Goal: Communication & Community: Answer question/provide support

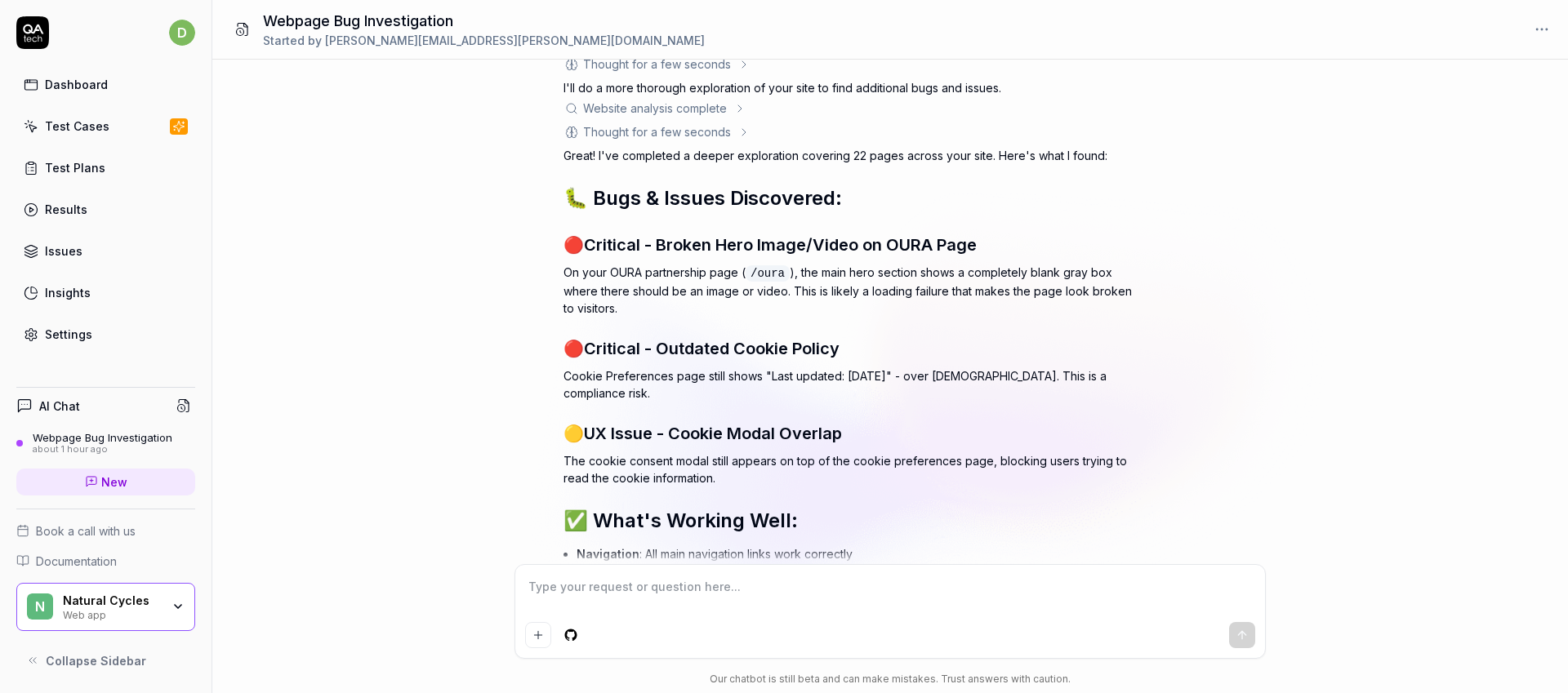
scroll to position [863, 0]
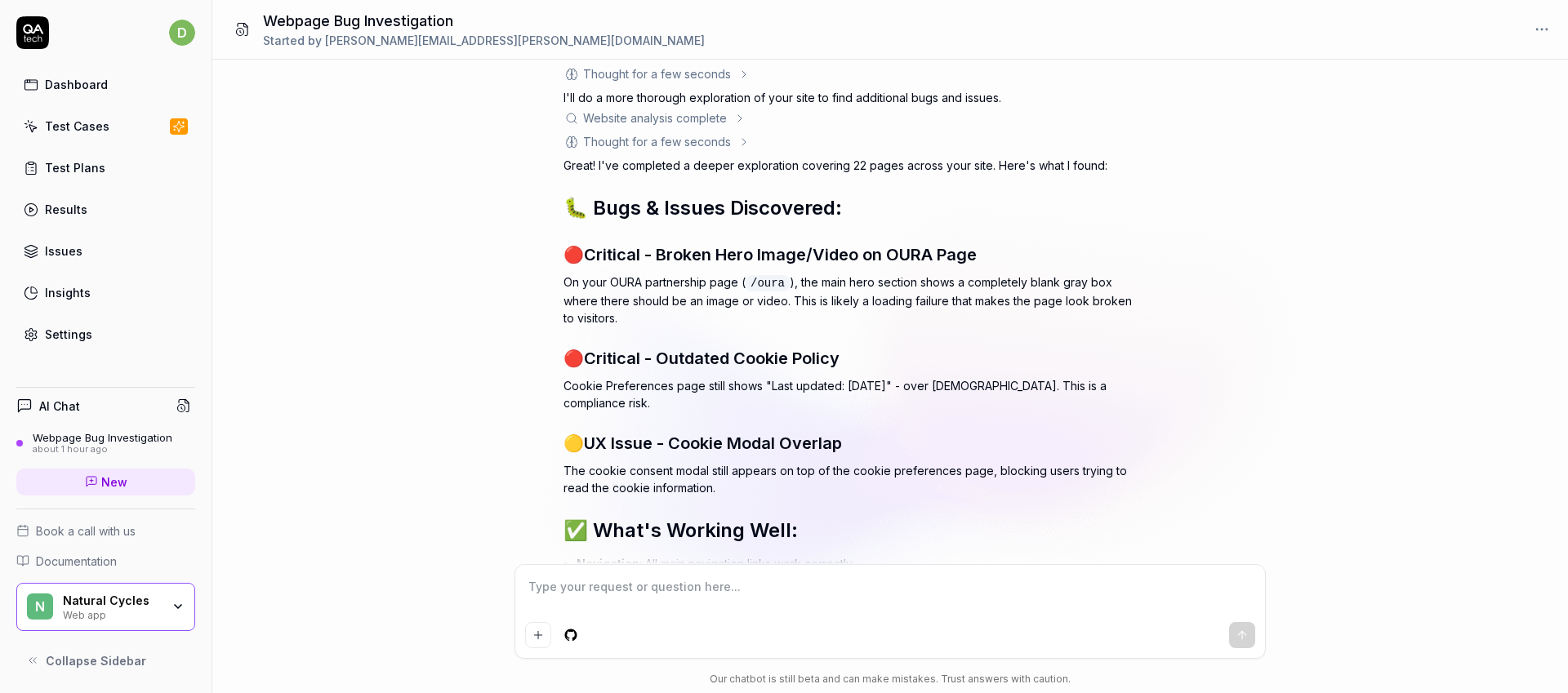
click at [742, 249] on h3 "🔴 Critical - Broken Hero Image/Video on OURA Page" at bounding box center [849, 255] width 572 height 24
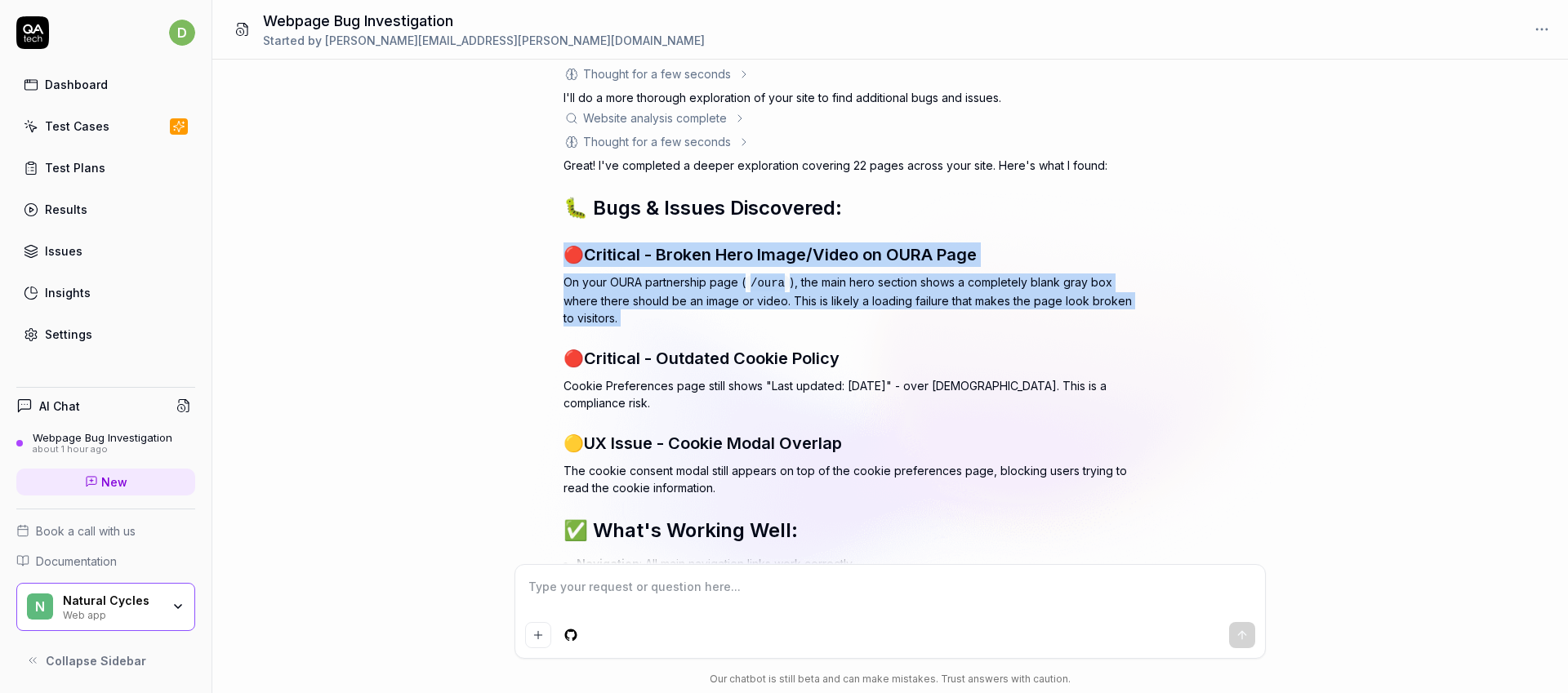
drag, startPoint x: 742, startPoint y: 249, endPoint x: 737, endPoint y: 297, distance: 48.3
click at [737, 294] on div "Great! I've completed a deeper exploration covering 22 pages across your site. …" at bounding box center [849, 551] width 572 height 789
click at [737, 298] on p "On your OURA partnership page ( /oura ), the main hero section shows a complete…" at bounding box center [849, 300] width 572 height 53
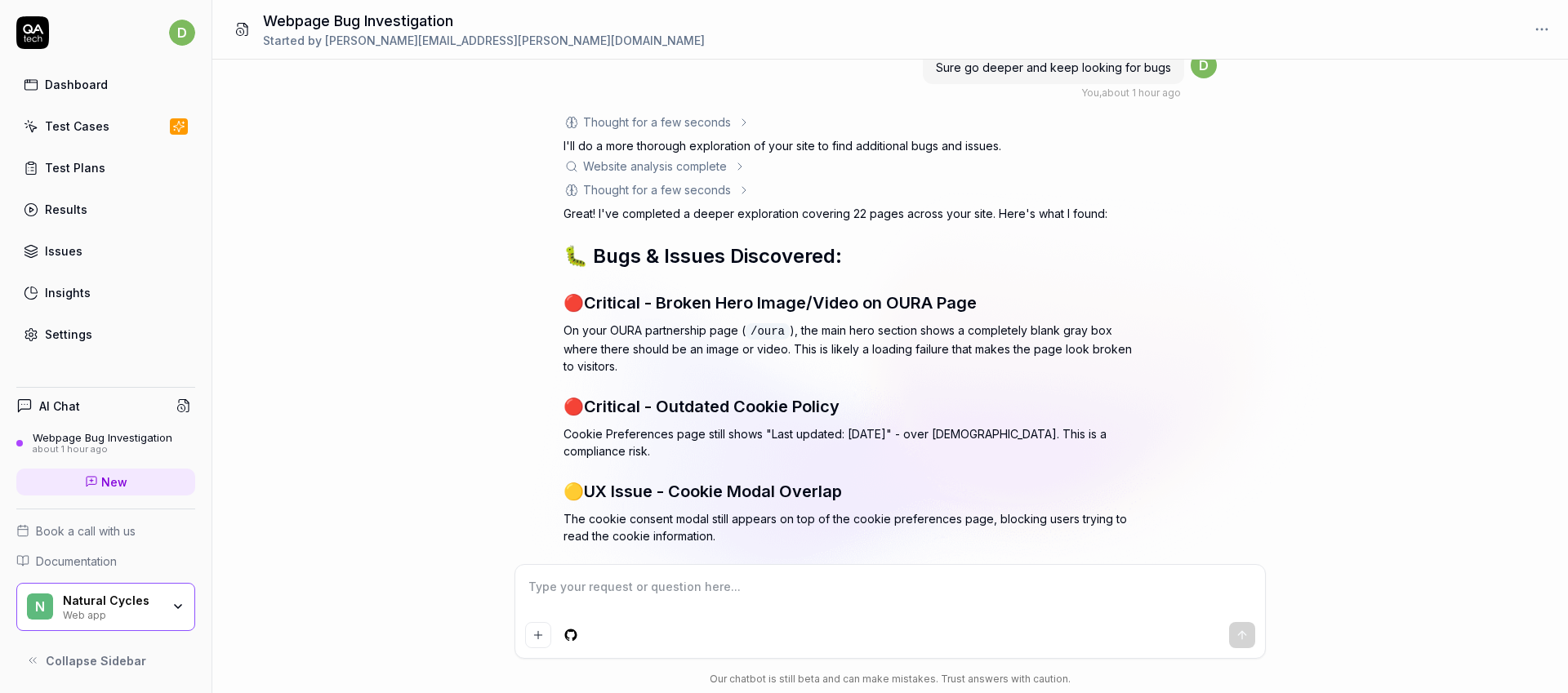
scroll to position [819, 0]
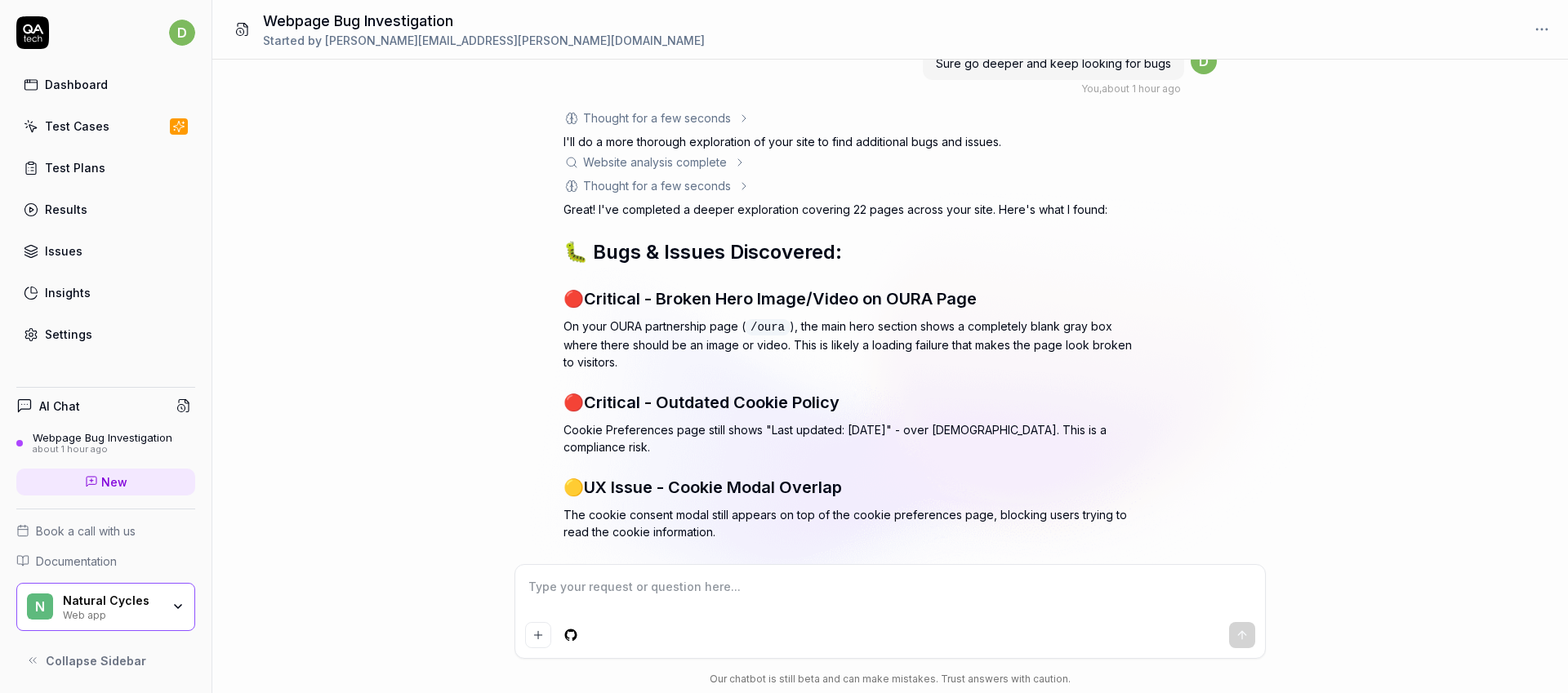
click at [694, 289] on span "Critical - Broken Hero Image/Video on OURA Page" at bounding box center [780, 299] width 392 height 20
click at [691, 289] on span "Critical - Broken Hero Image/Video on OURA Page" at bounding box center [780, 299] width 392 height 20
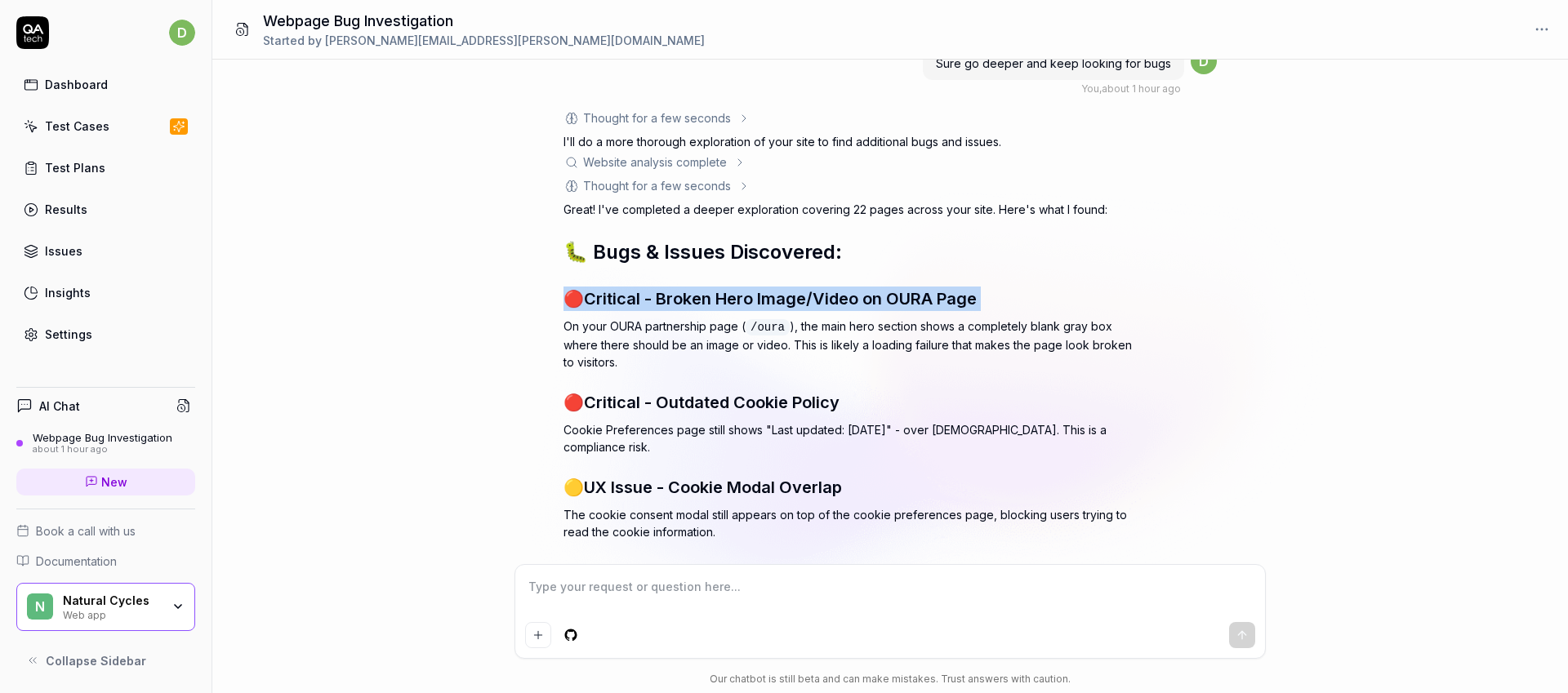
drag, startPoint x: 691, startPoint y: 288, endPoint x: 762, endPoint y: 292, distance: 71.1
click at [762, 292] on h3 "🔴 Critical - Broken Hero Image/Video on OURA Page" at bounding box center [849, 299] width 572 height 24
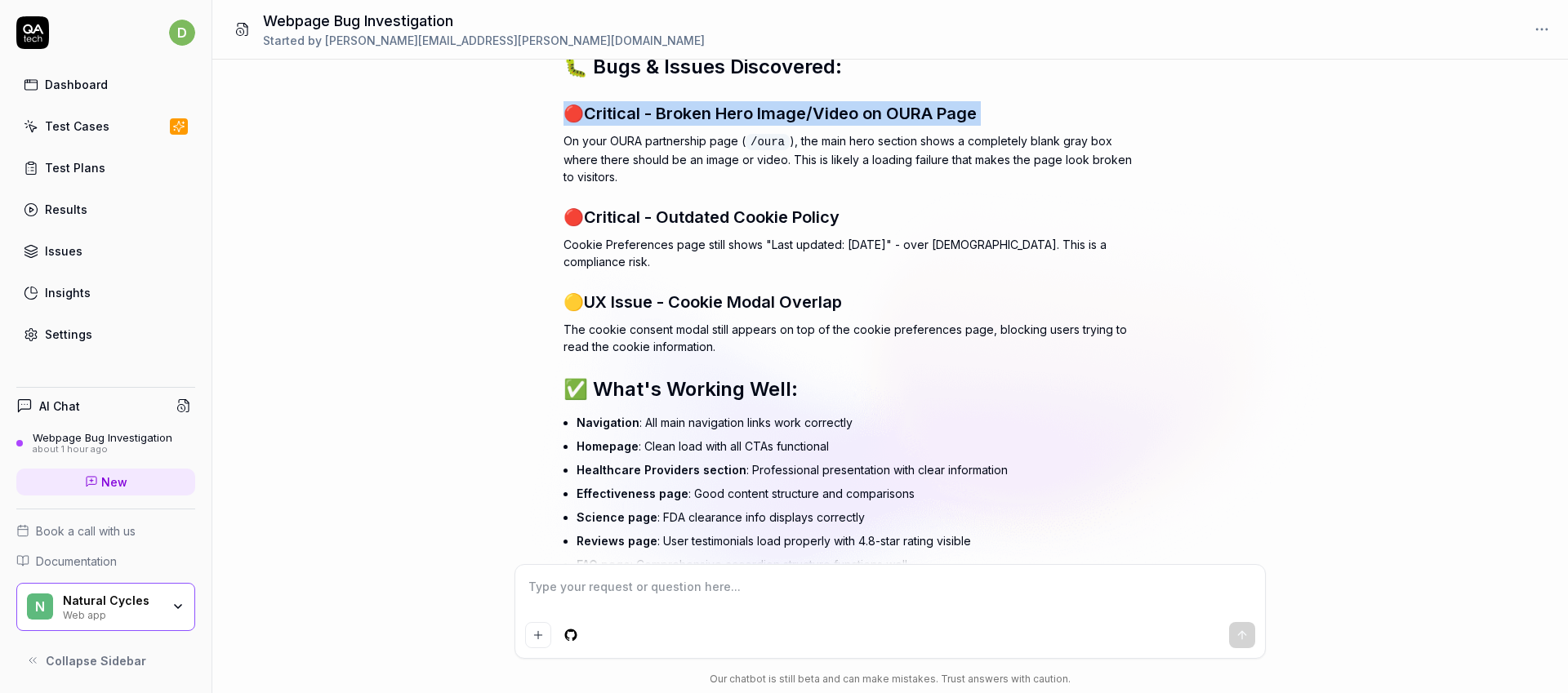
scroll to position [780, 0]
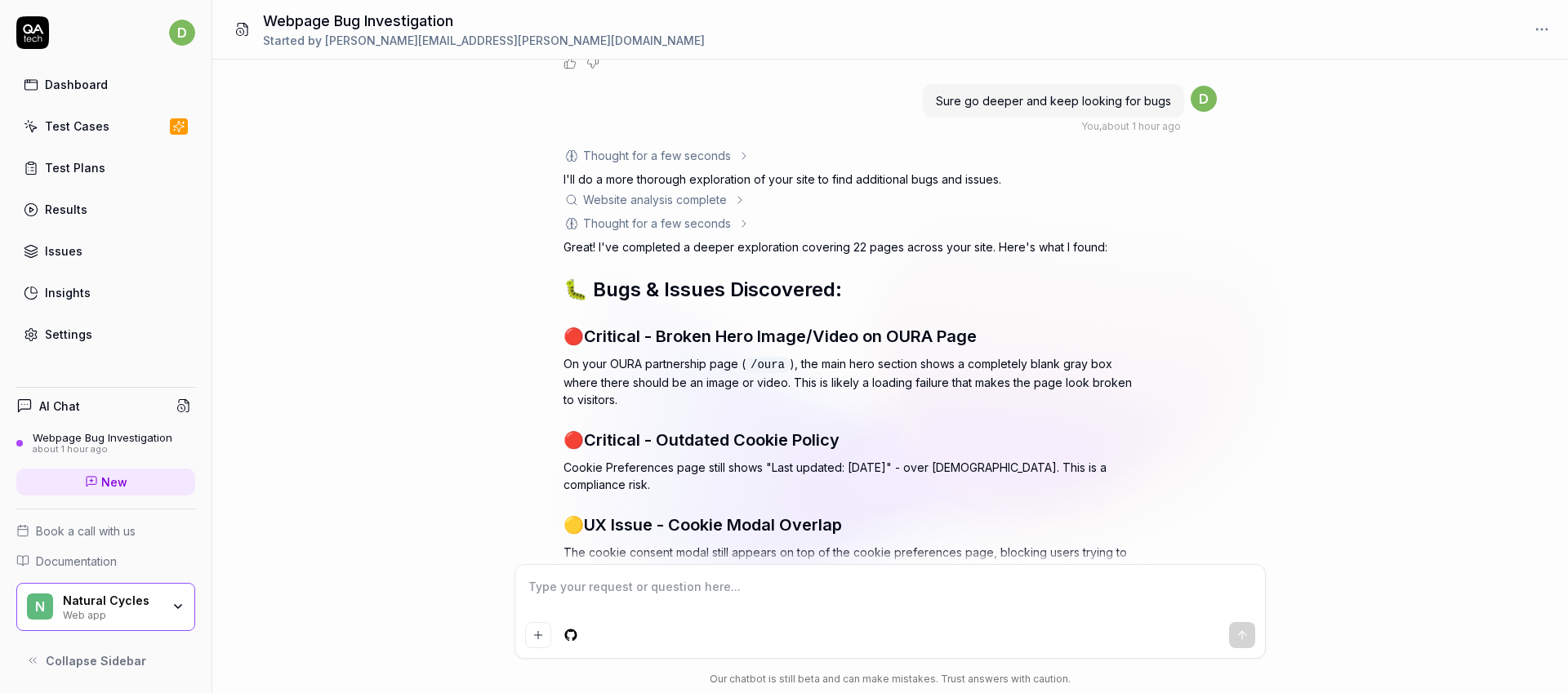
click at [791, 610] on textarea at bounding box center [890, 595] width 730 height 41
type textarea "*"
type textarea "C"
type textarea "*"
type textarea "Ca"
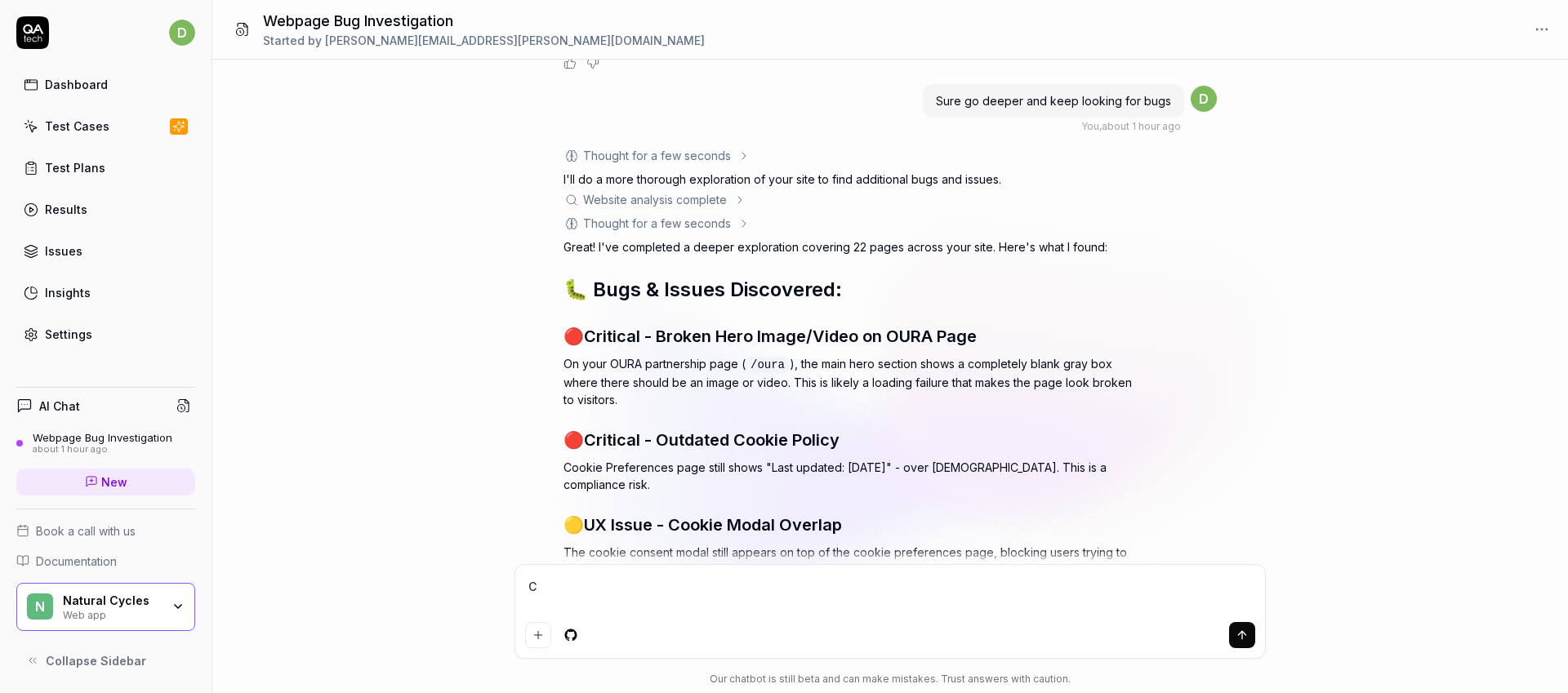
type textarea "*"
type textarea "Can"
type textarea "*"
type textarea "Can"
type textarea "*"
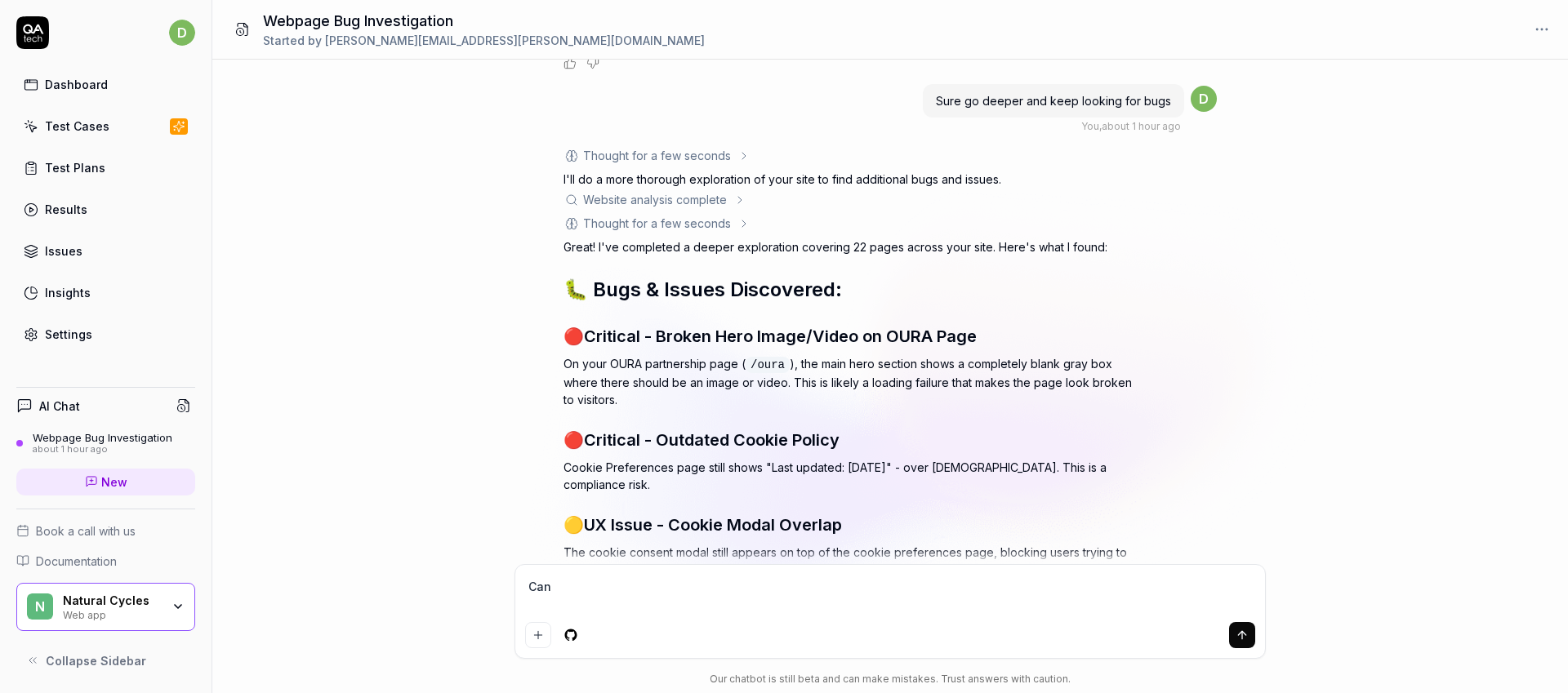
type textarea "Can y"
type textarea "*"
type textarea "Can yo"
type textarea "*"
type textarea "Can you"
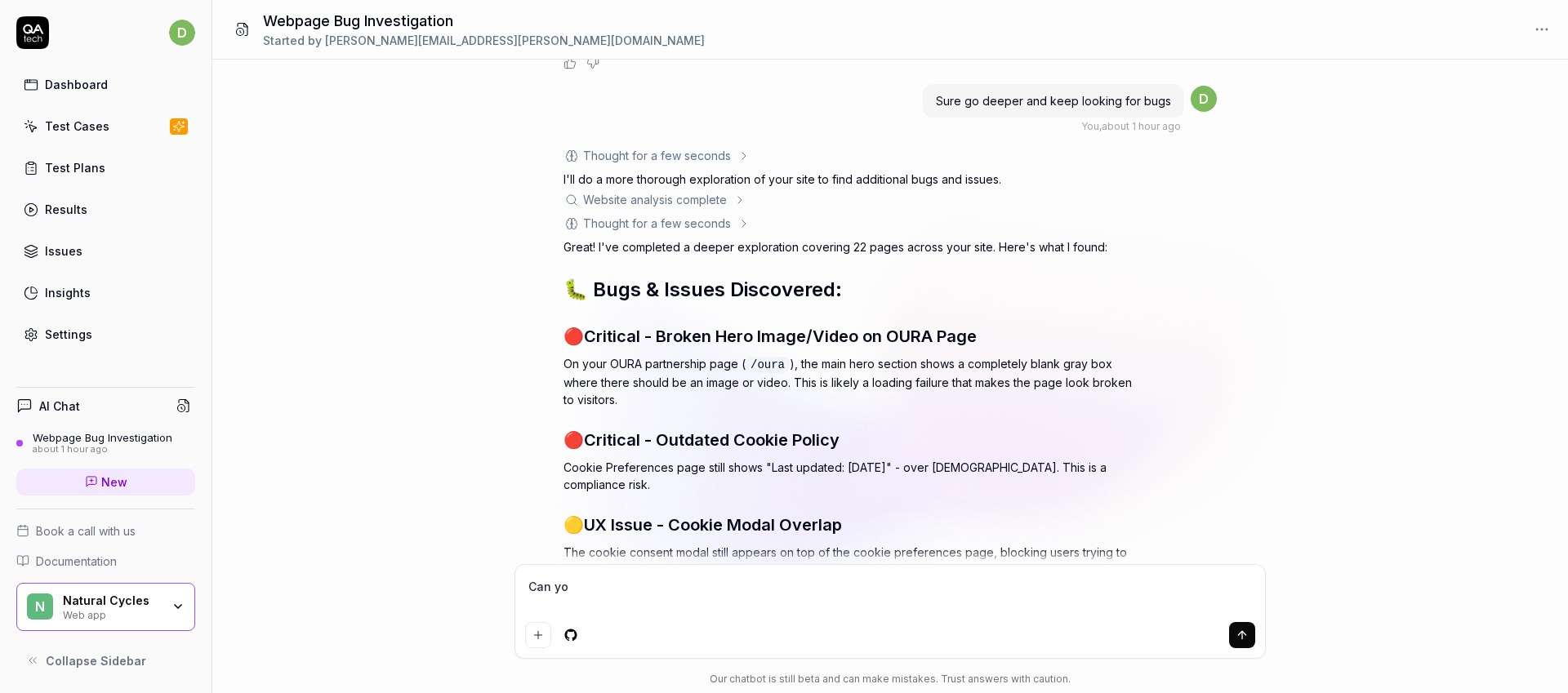
type textarea "*"
type textarea "Can you"
type textarea "*"
type textarea "Can you g"
type textarea "*"
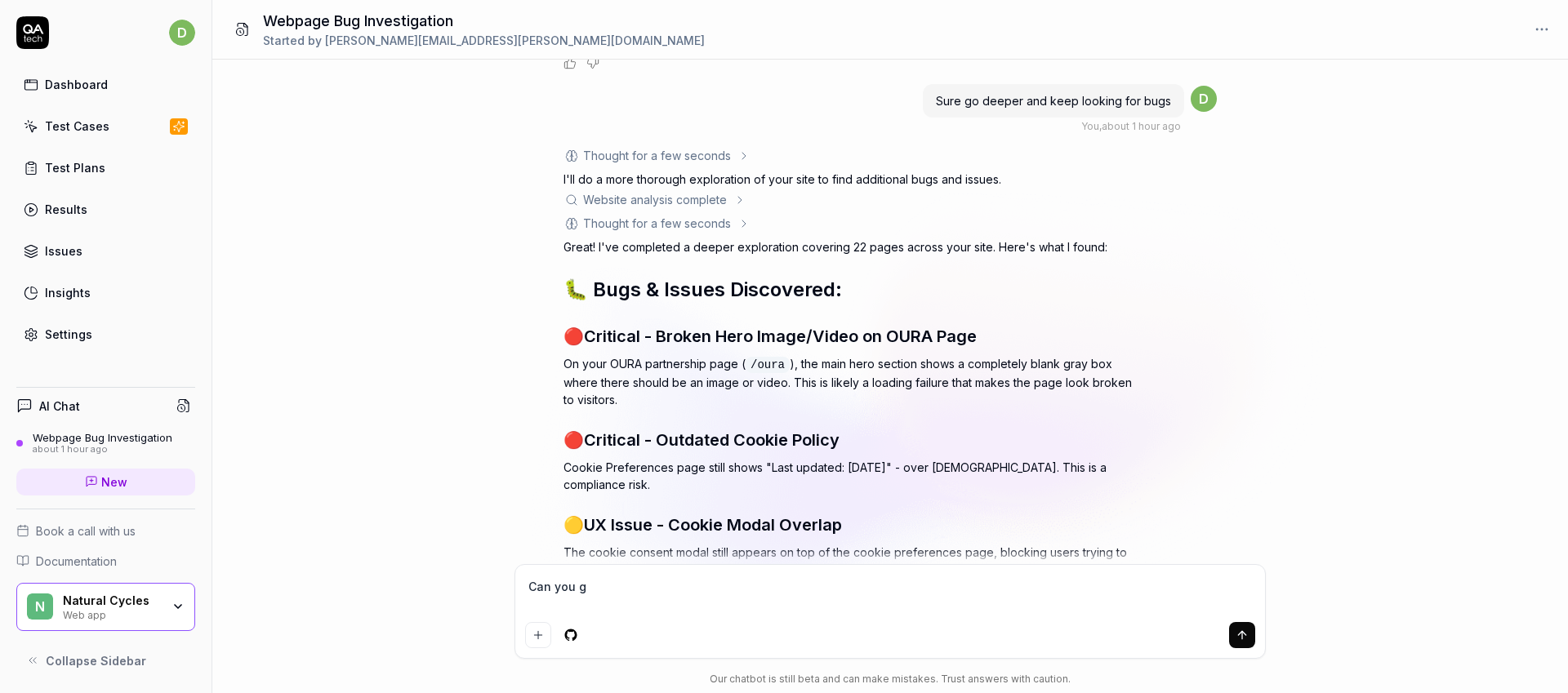
type textarea "Can you gi"
type textarea "*"
type textarea "Can you giv"
type textarea "*"
type textarea "Can you give"
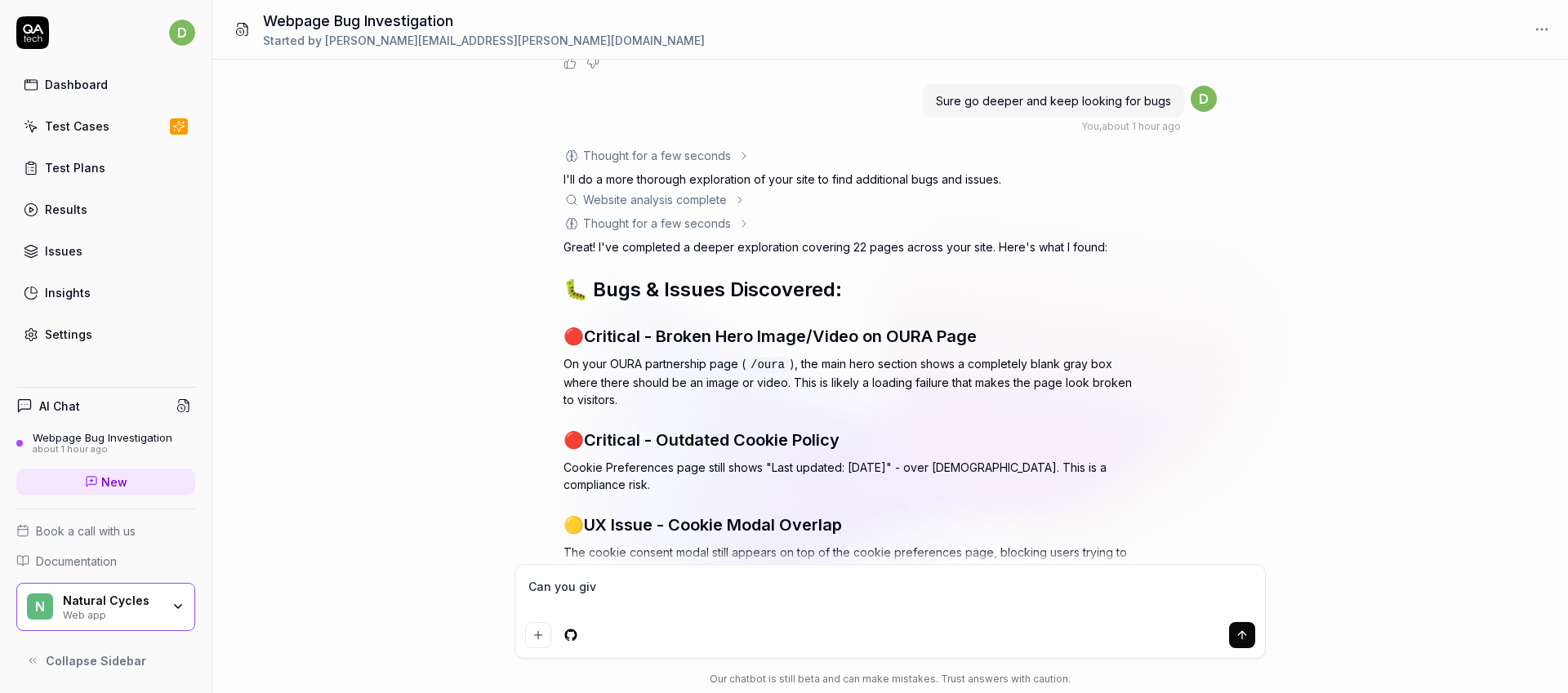
type textarea "*"
type textarea "Can you give"
type textarea "*"
type textarea "Can you give t"
type textarea "*"
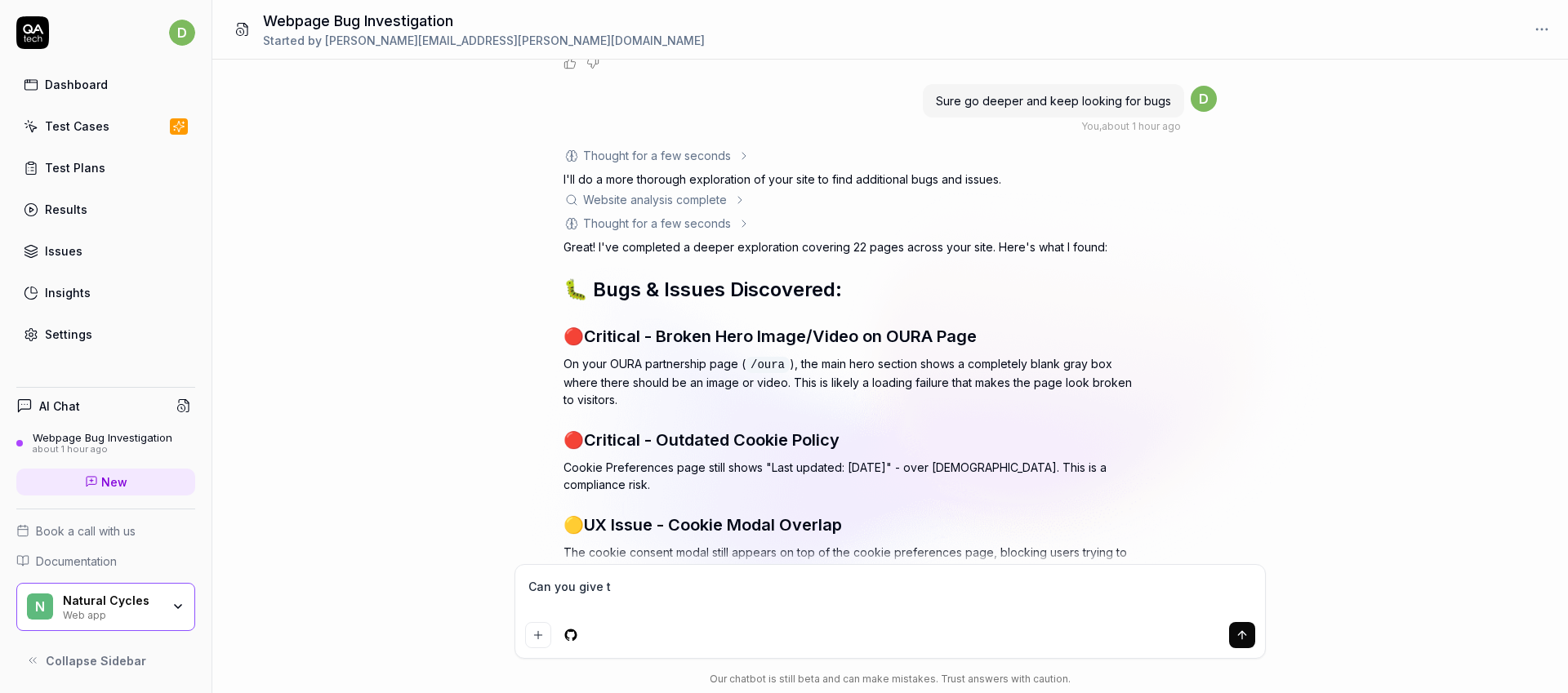
type textarea "Can you give th"
type textarea "*"
type textarea "Can you give the"
type textarea "*"
type textarea "Can you give the"
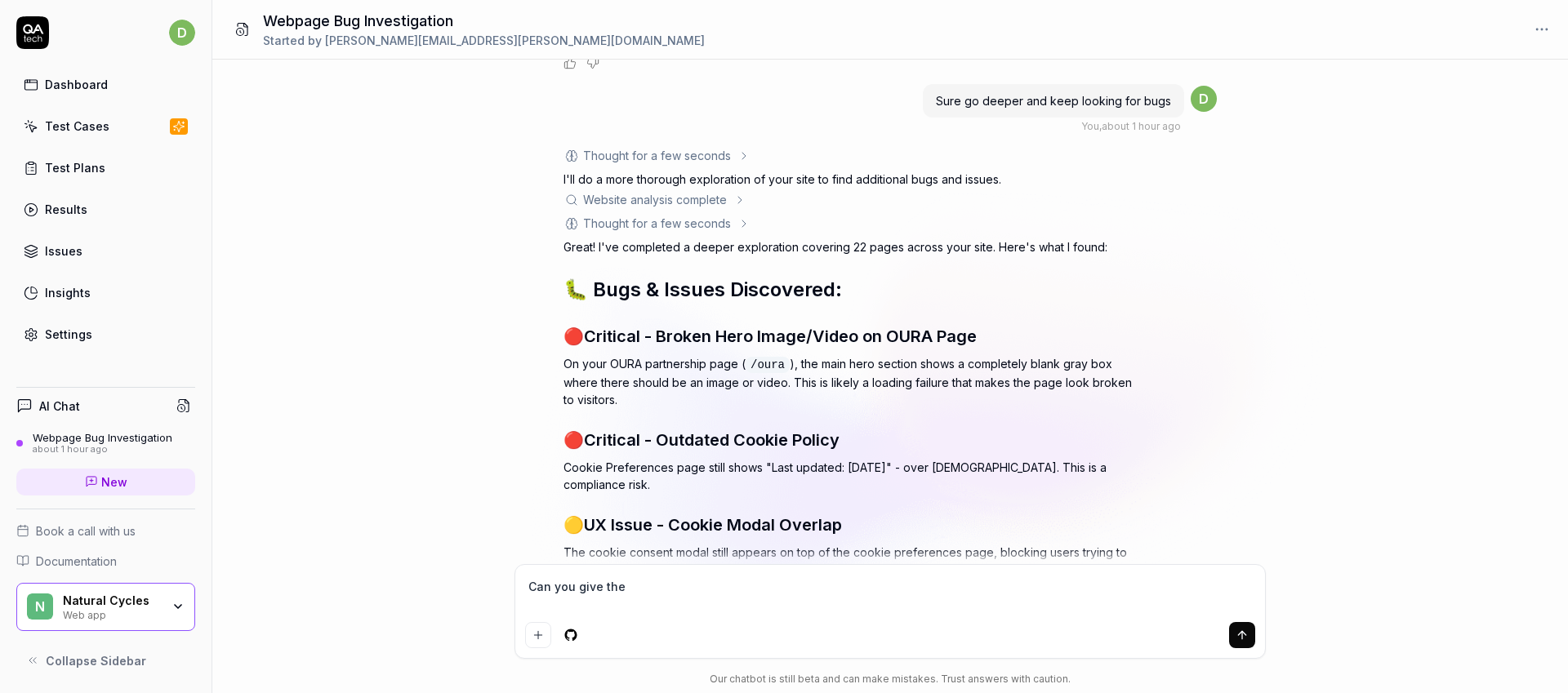
type textarea "*"
type textarea "Can you give the"
type textarea "*"
type textarea "Can you give th"
type textarea "*"
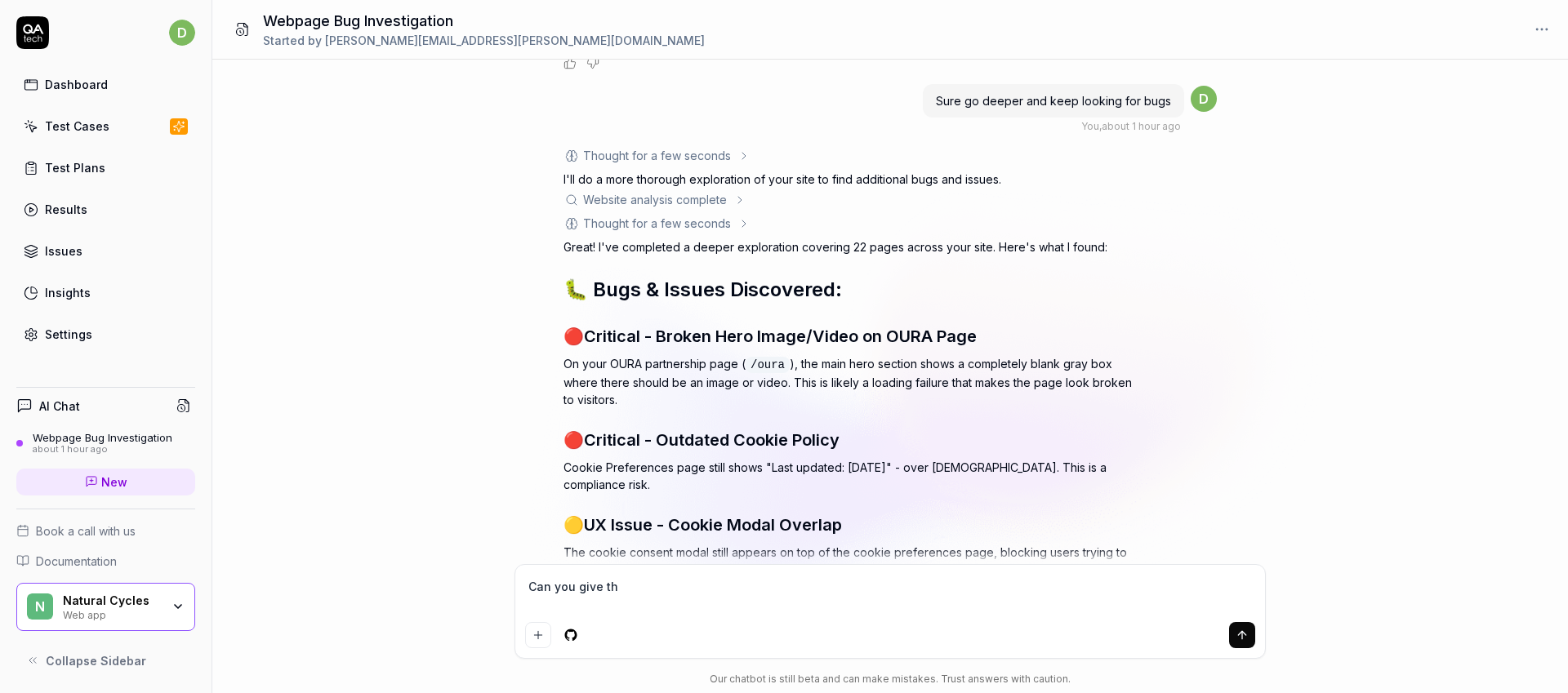
type textarea "Can you give t"
type textarea "*"
type textarea "Can you give"
type textarea "*"
type textarea "Can you give t"
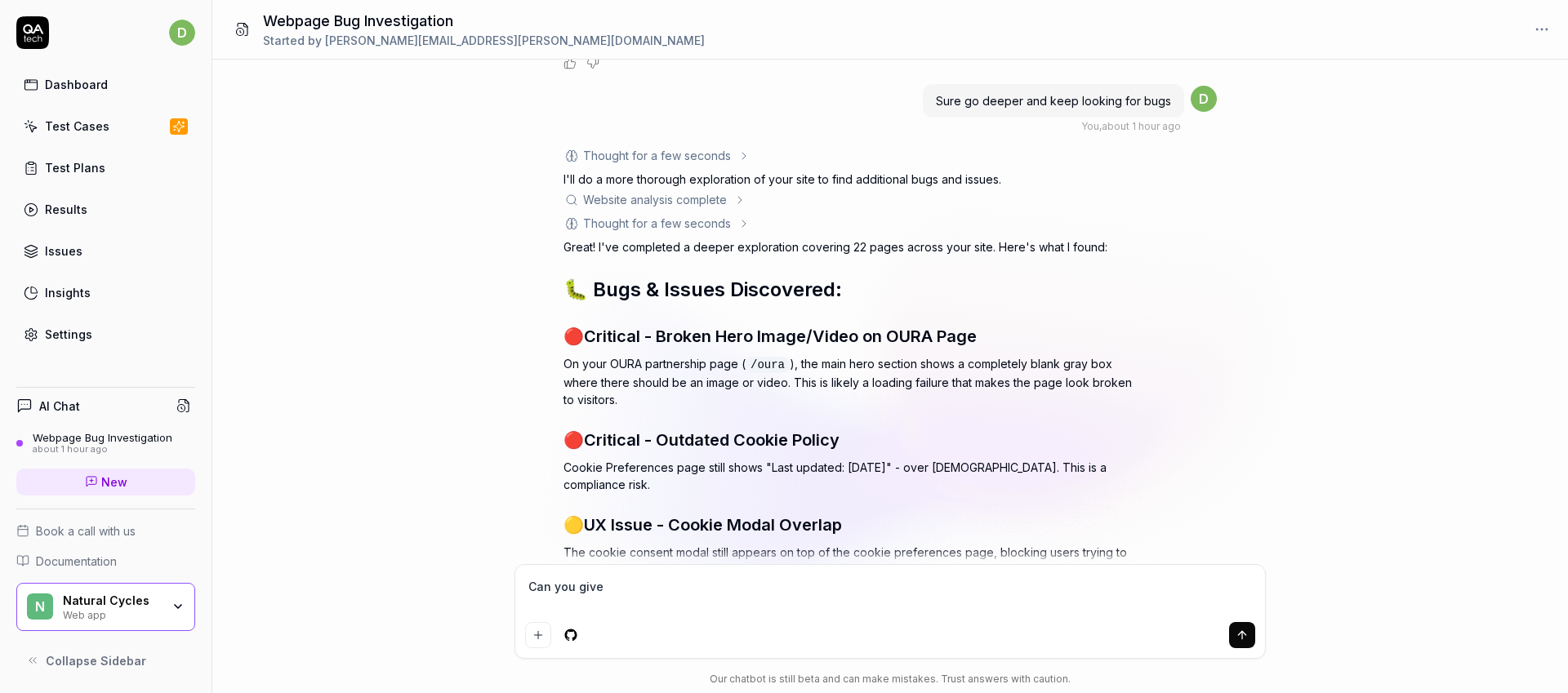
type textarea "*"
type textarea "Can you give th"
type textarea "*"
type textarea "Can you give the"
type textarea "*"
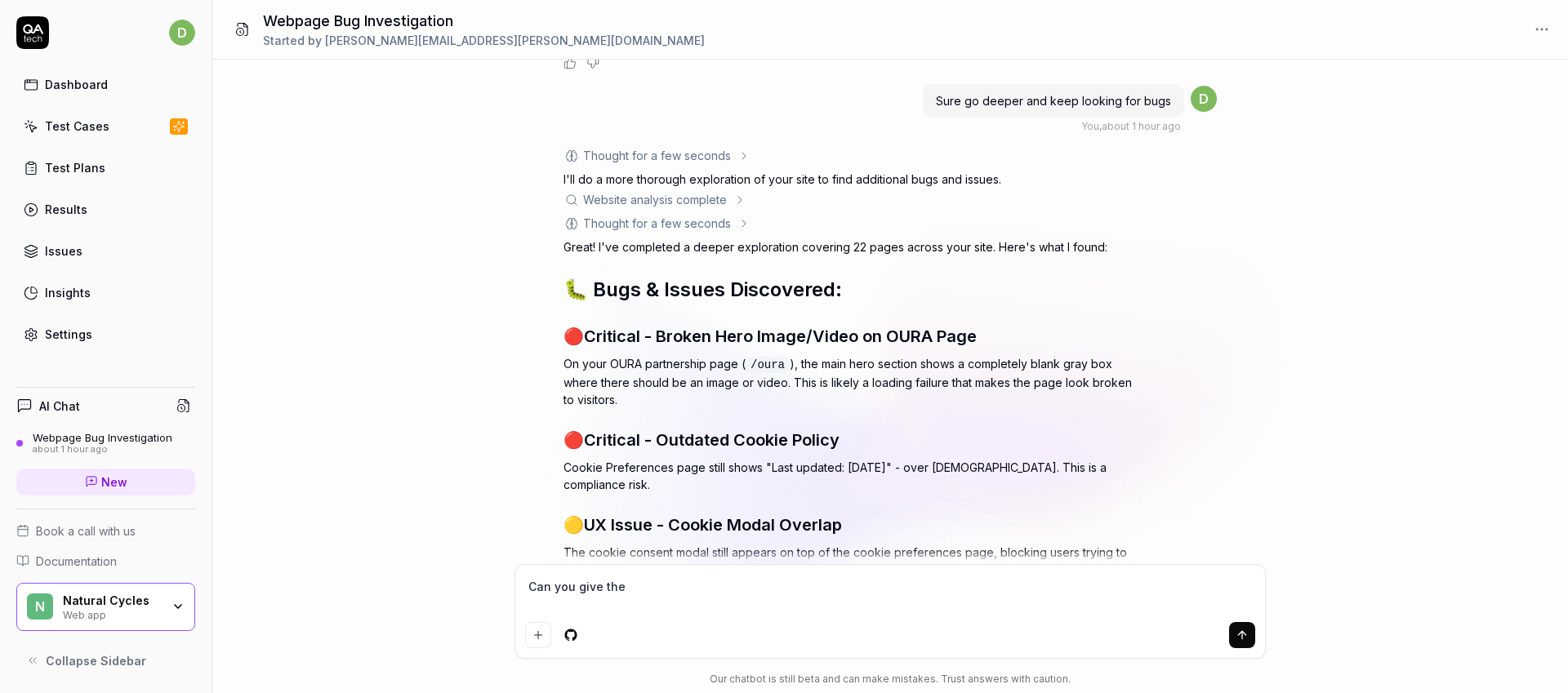
type textarea "Can you give the"
type textarea "*"
type textarea "Can you give the li"
type textarea "*"
type textarea "Can you give the lin"
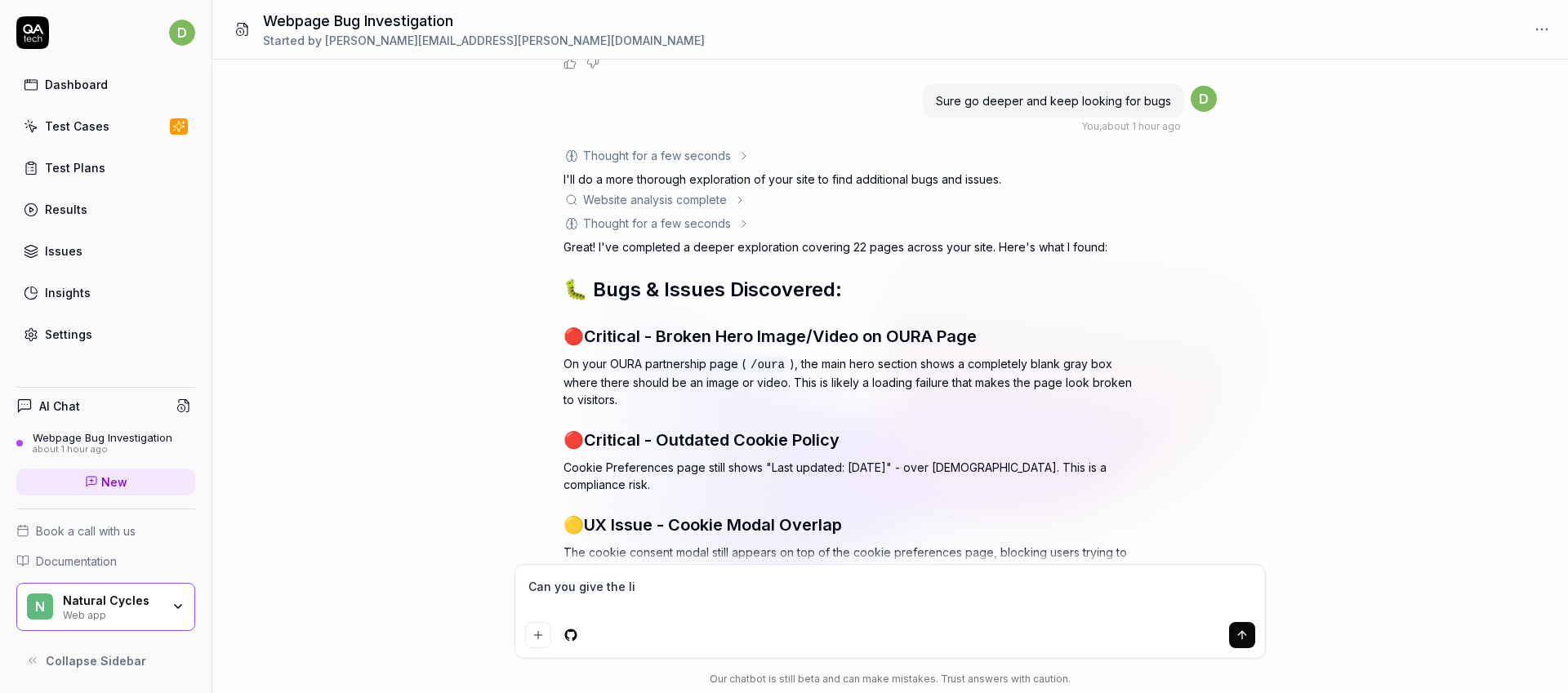
type textarea "*"
type textarea "Can you give the link"
type textarea "*"
type textarea "Can you give the link"
type textarea "*"
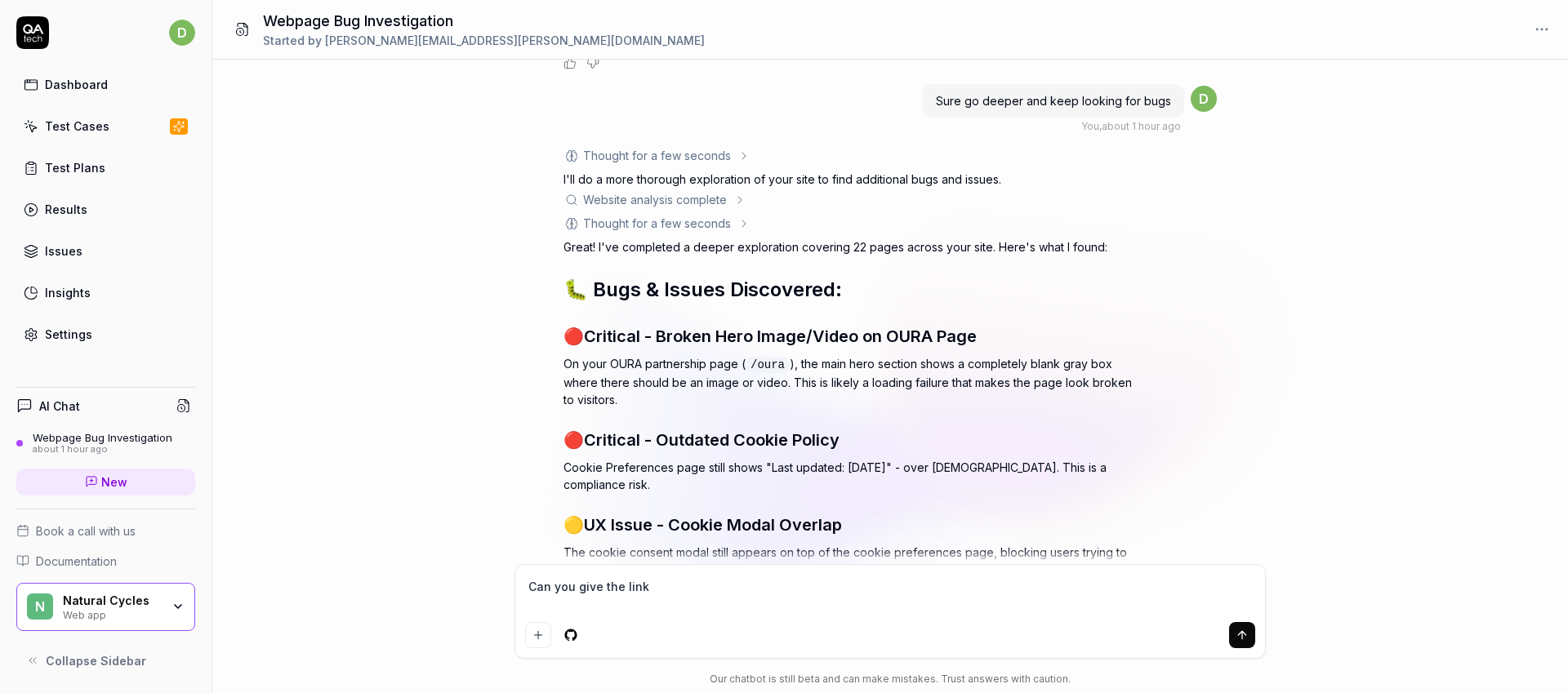
type textarea "Can you give the link f"
type textarea "*"
type textarea "Can you give the link fo"
type textarea "*"
type textarea "Can you give the link for"
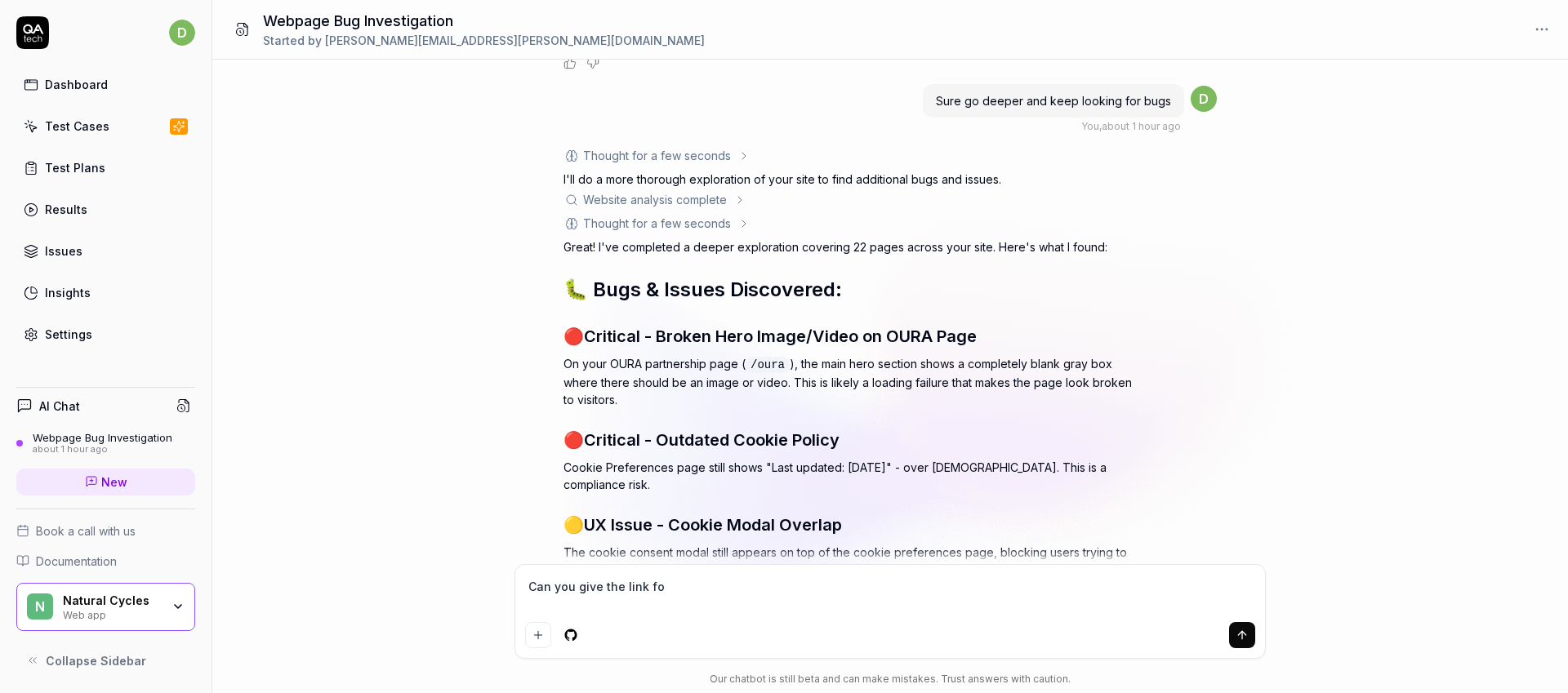
type textarea "*"
type textarea "Can you give the link for"
type textarea "*"
type textarea "Can you give the link for t"
type textarea "*"
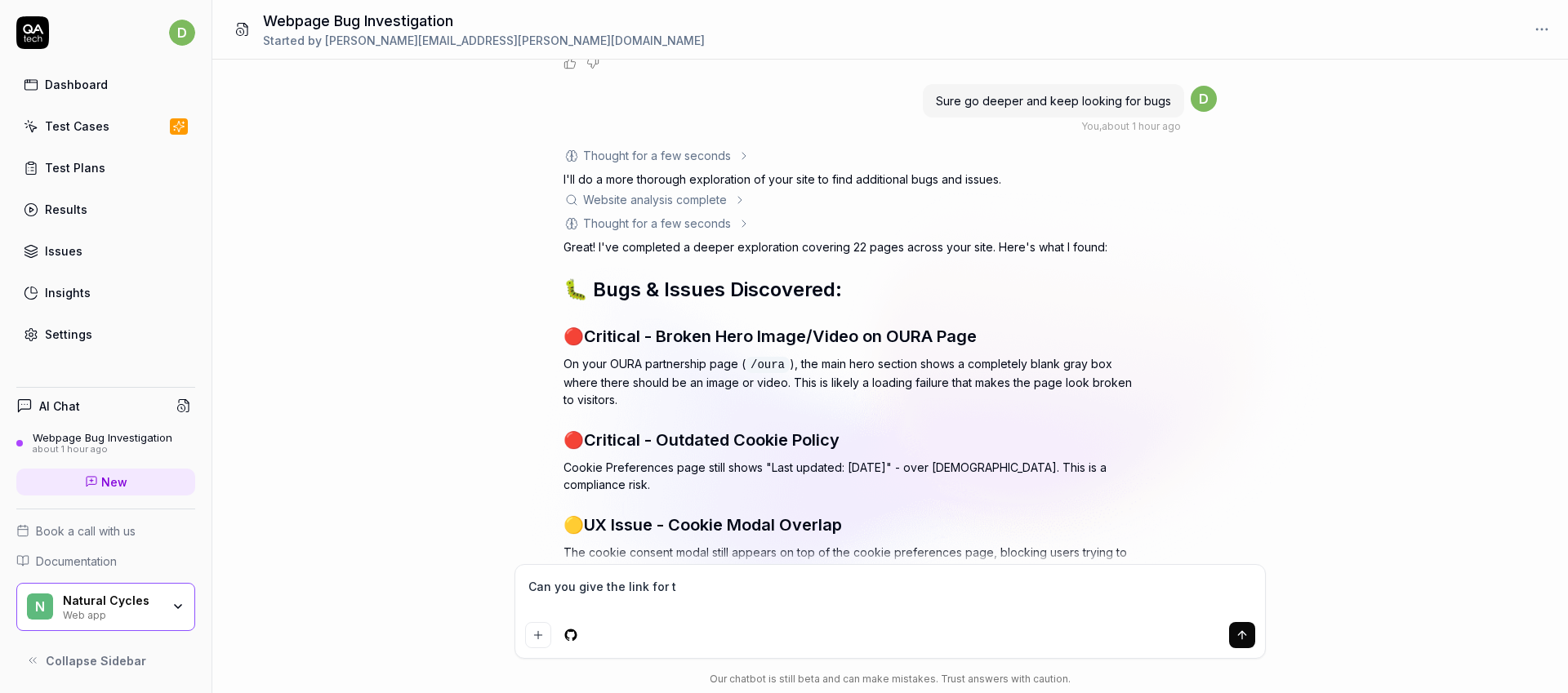
type textarea "Can you give the link for tb"
type textarea "*"
type textarea "Can you give the link for t"
type textarea "*"
type textarea "Can you give the link for th"
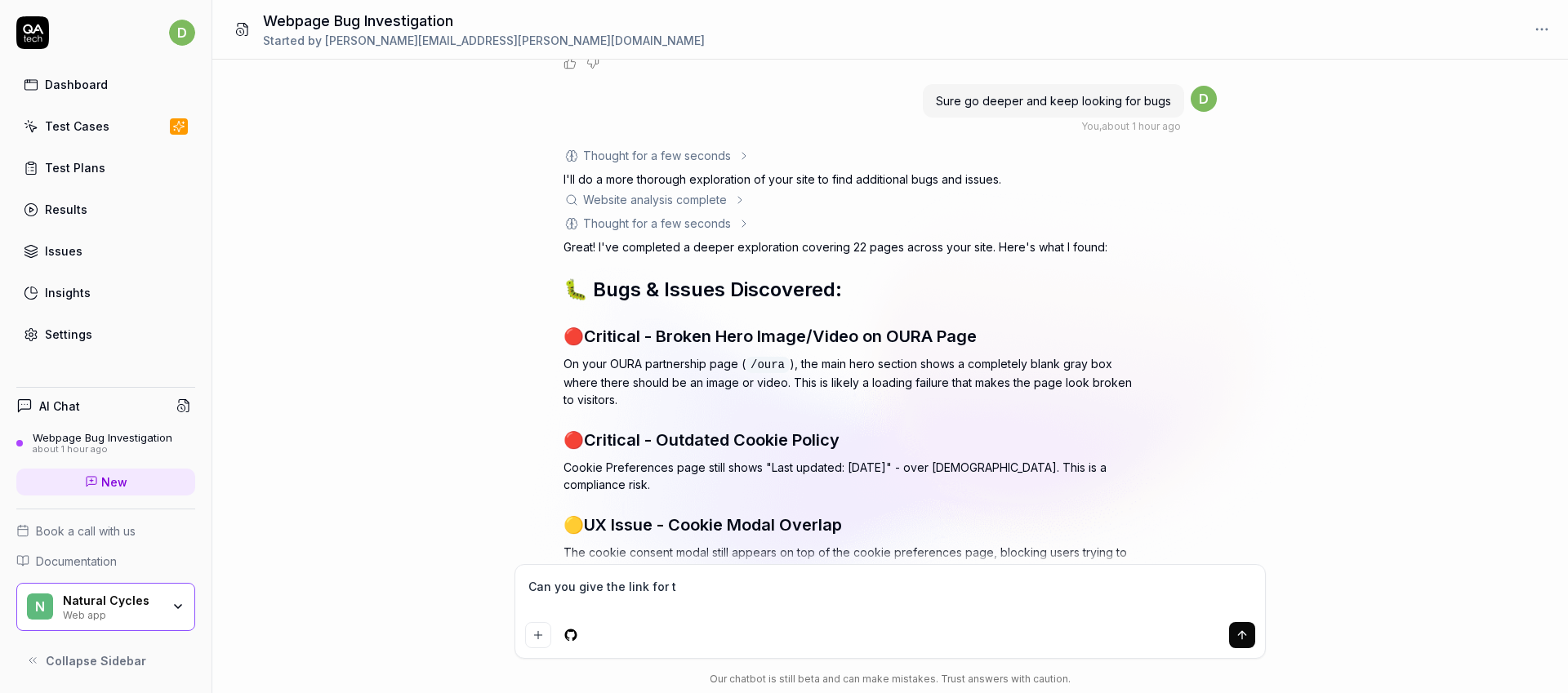
type textarea "*"
type textarea "Can you give the link for the"
type textarea "*"
type textarea "Can you give the link for the"
type textarea "*"
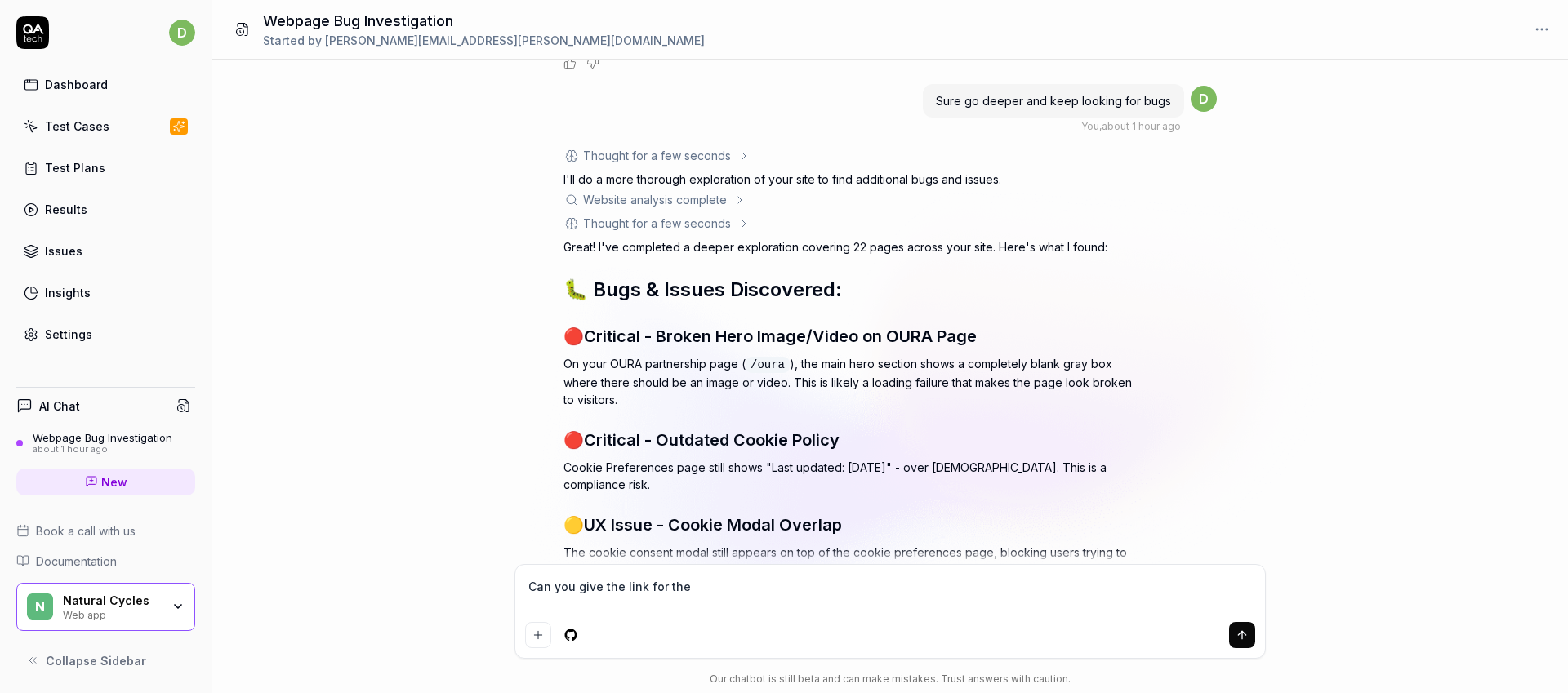
type textarea "Can you give the link for the b"
type textarea "*"
type textarea "Can you give the link for the br"
type textarea "*"
type textarea "Can you give the link for the bro"
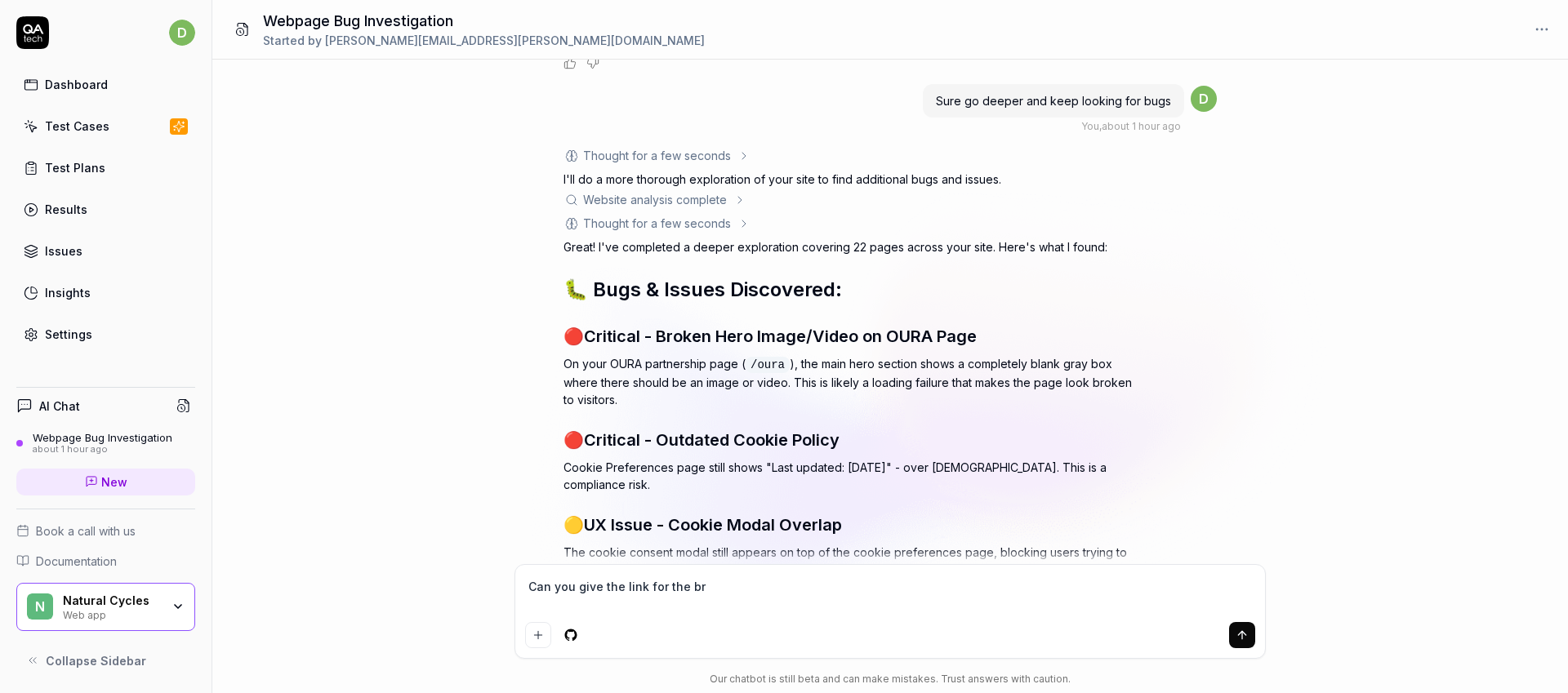
type textarea "*"
type textarea "Can you give the link for the brok"
type textarea "*"
type textarea "Can you give the link for the broke"
type textarea "*"
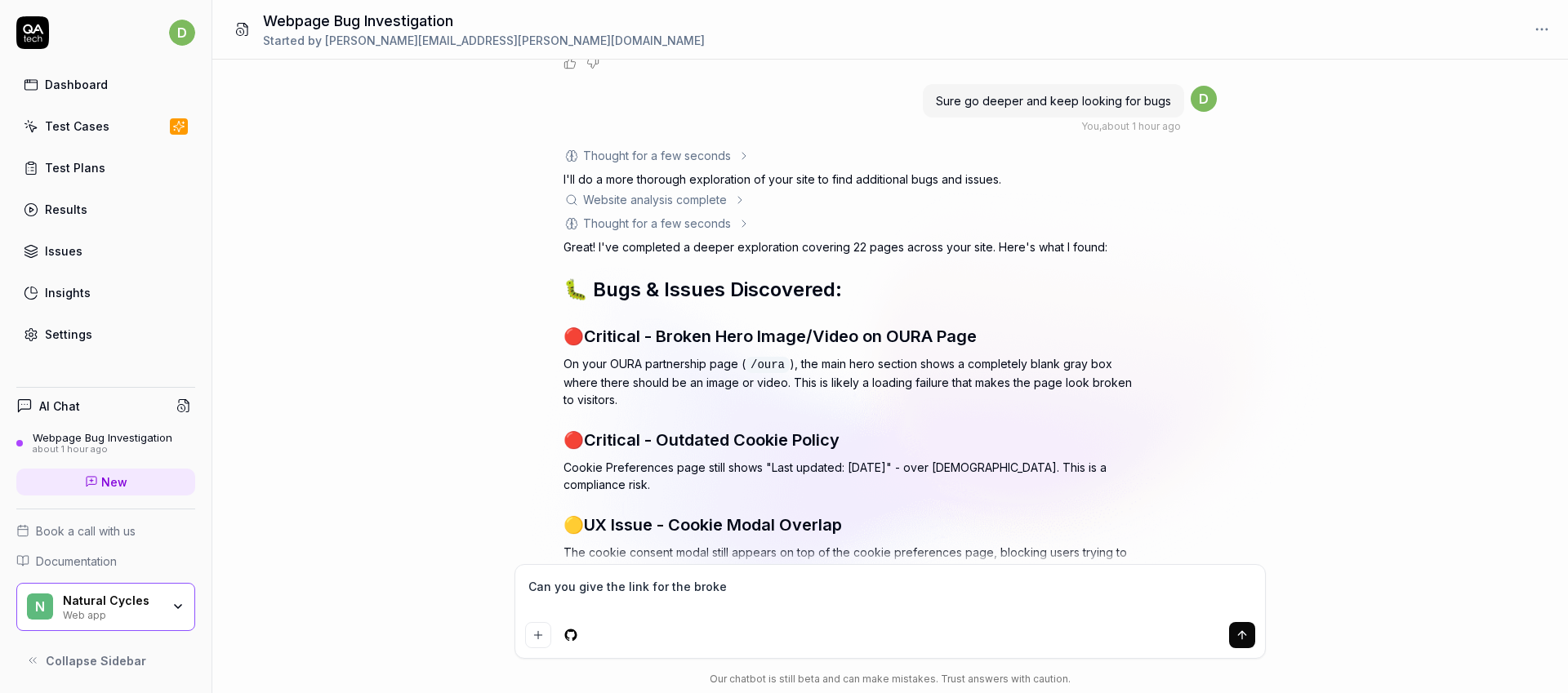
type textarea "Can you give the link for the broken"
type textarea "*"
type textarea "Can you give the link for the broken"
type textarea "*"
type textarea "Can you give the link for the broken h"
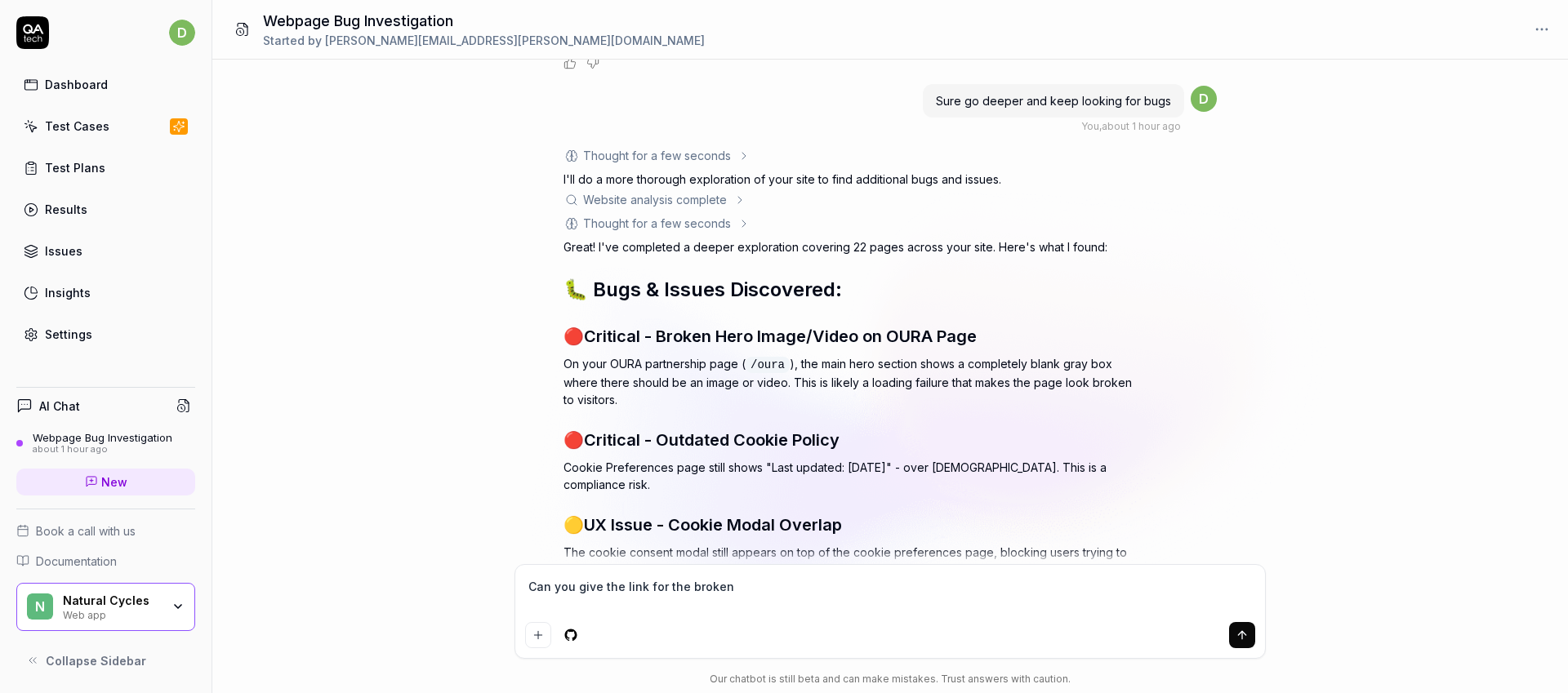
type textarea "*"
type textarea "Can you give the link for the broken he"
type textarea "*"
type textarea "Can you give the link for the broken her"
type textarea "*"
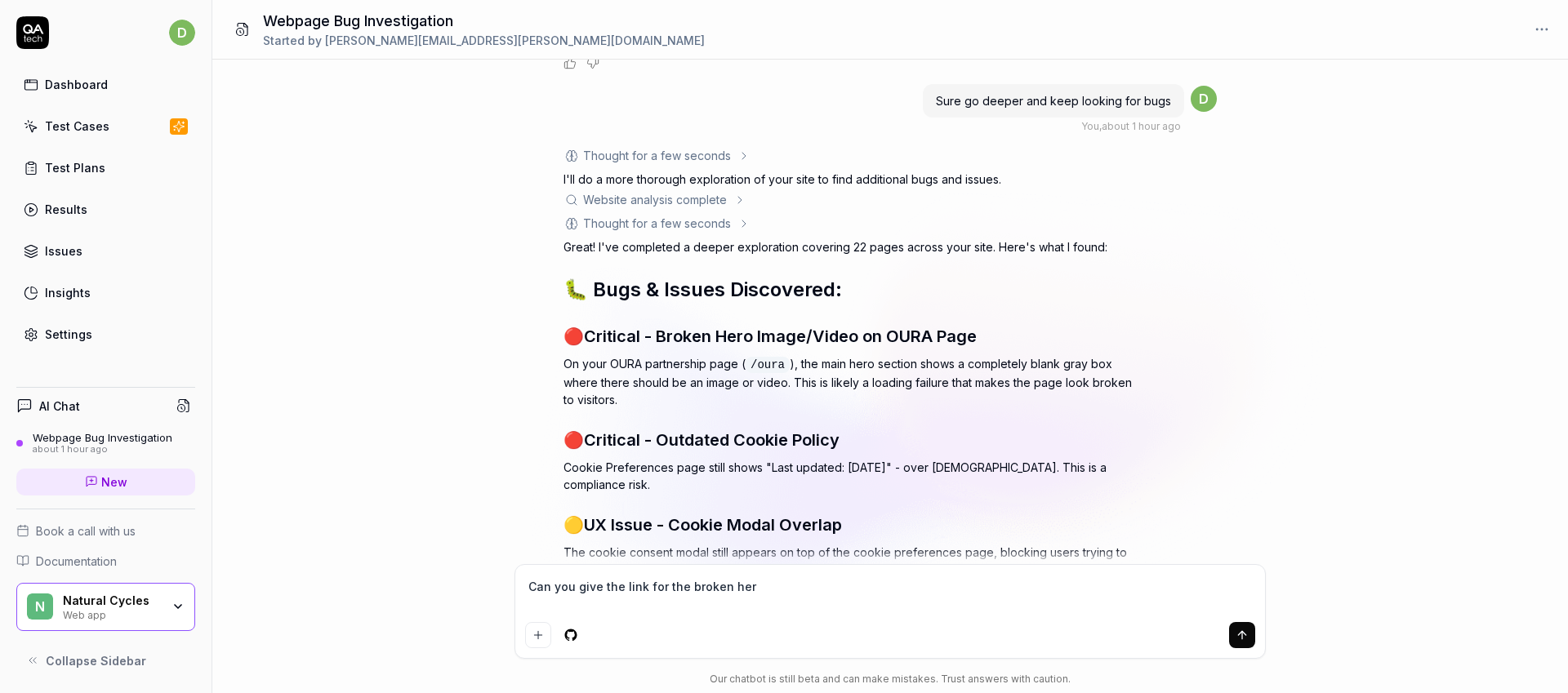
type textarea "Can you give the link for the broken heri"
type textarea "*"
type textarea "Can you give the link for the broken her"
type textarea "*"
type textarea "Can you give the link for the broken hero"
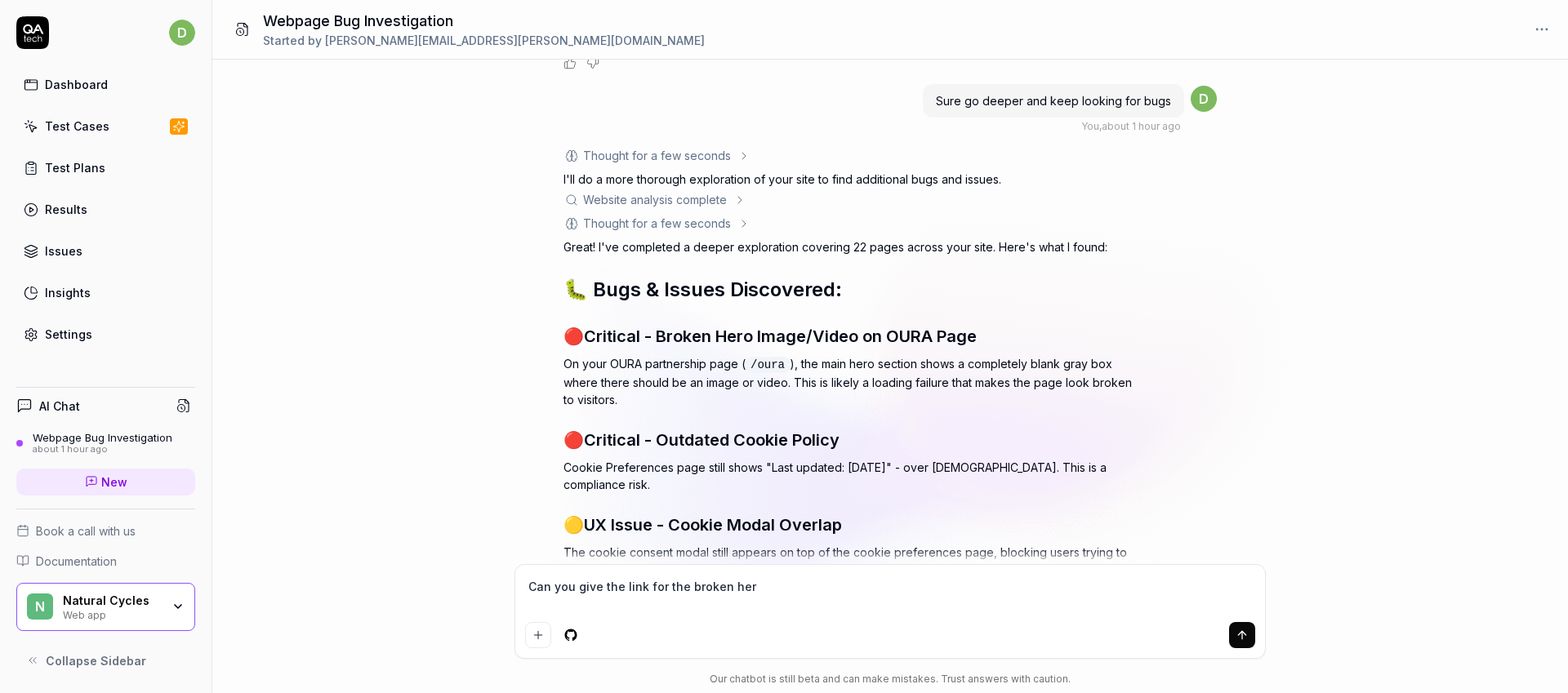
type textarea "*"
type textarea "Can you give the link for the broken hero"
type textarea "*"
type textarea "Can you give the link for the broken hero i"
type textarea "*"
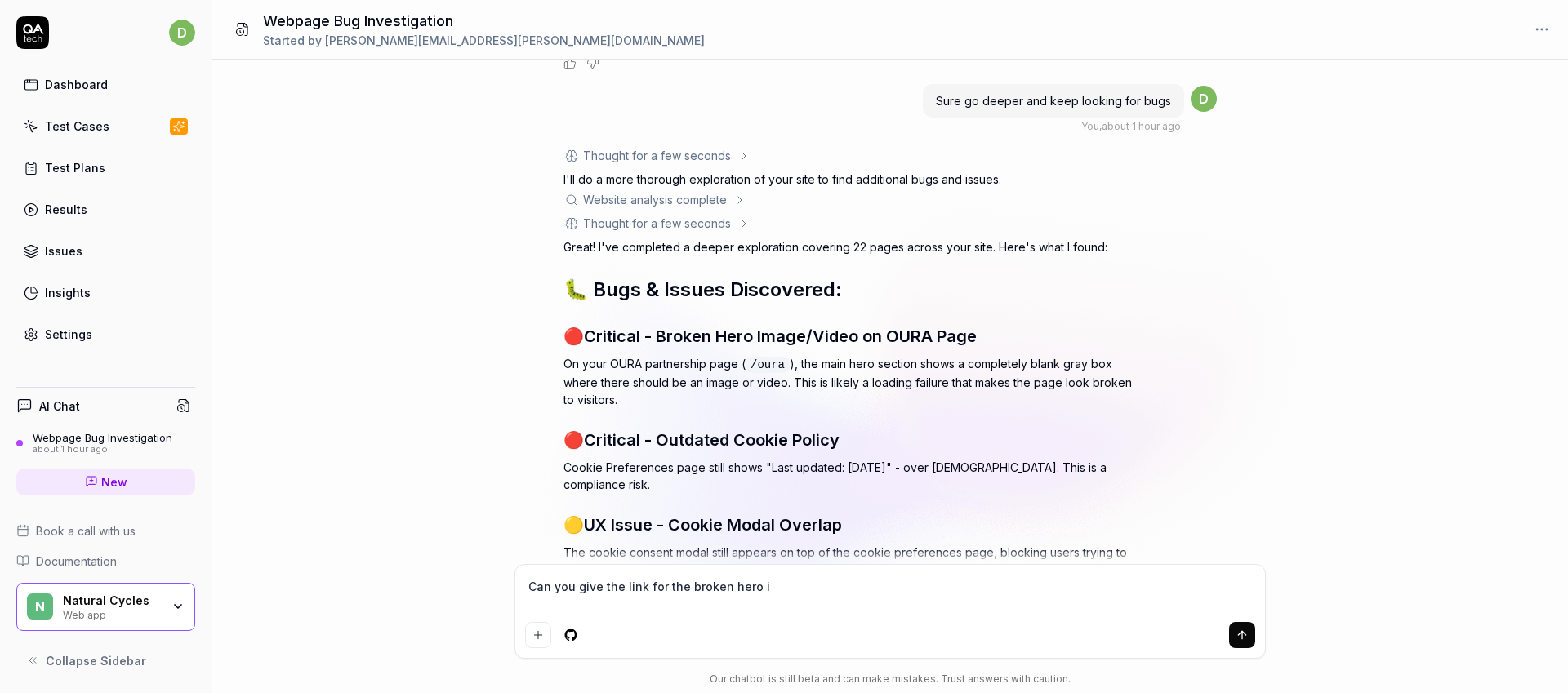
type textarea "Can you give the link for the broken hero im"
type textarea "*"
type textarea "Can you give the link for the broken hero ima"
type textarea "*"
type textarea "Can you give the link for the broken hero imag"
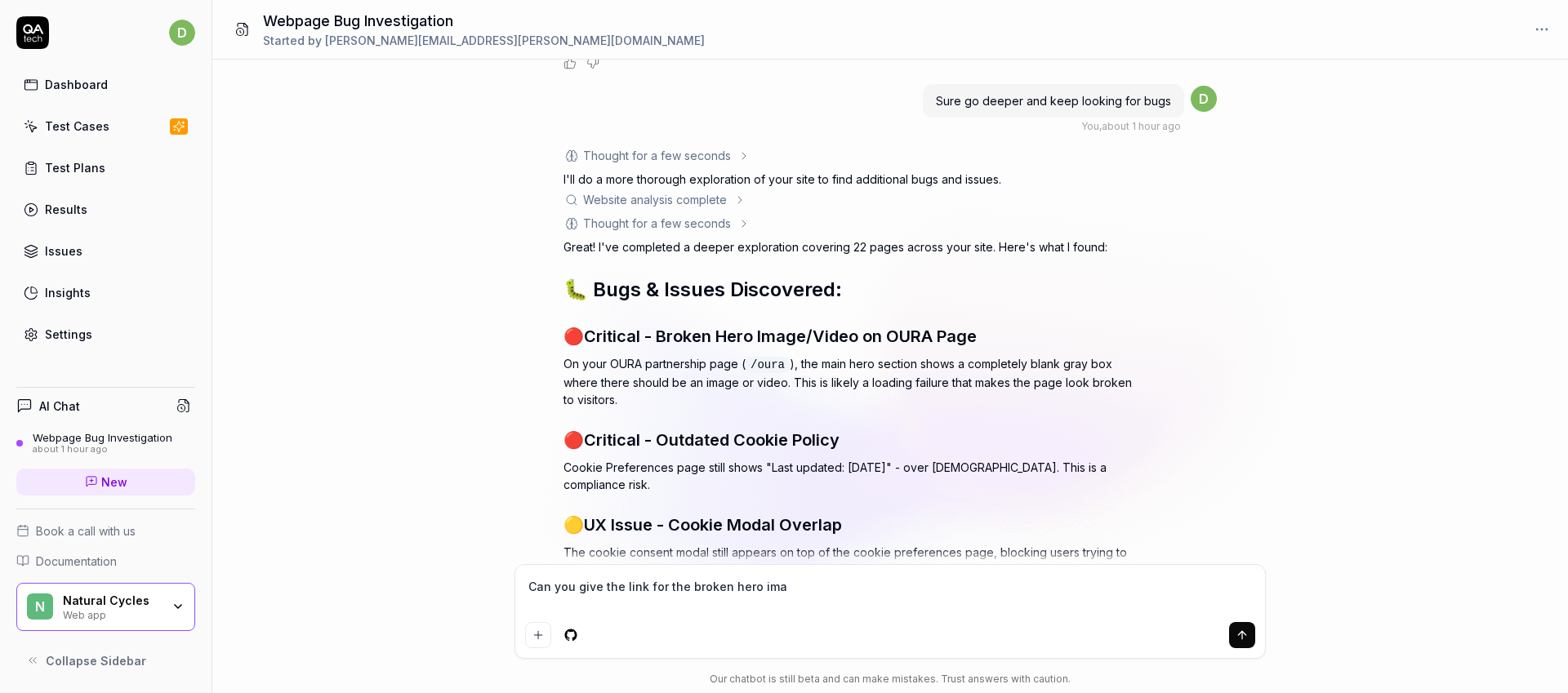
type textarea "*"
type textarea "Can you give the link for the broken hero image"
type textarea "*"
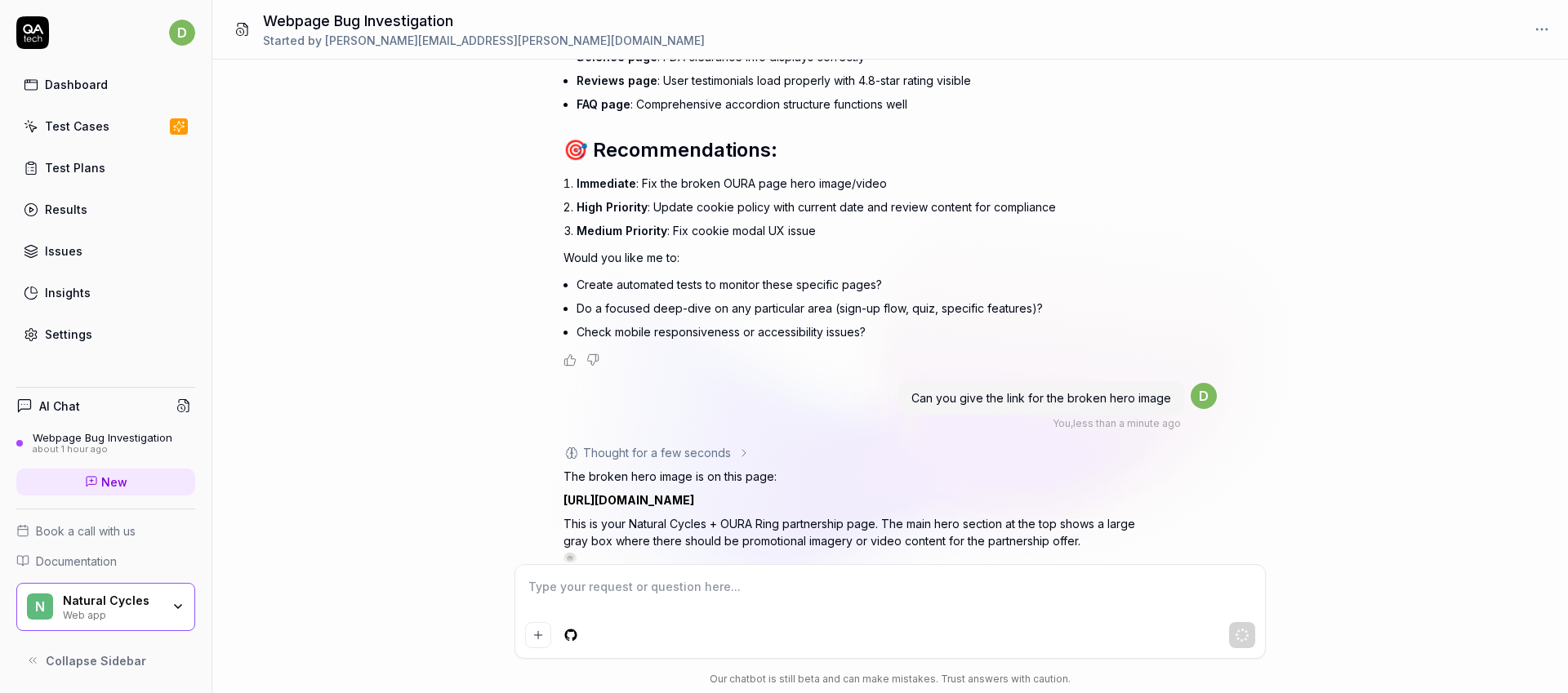
scroll to position [1471, 0]
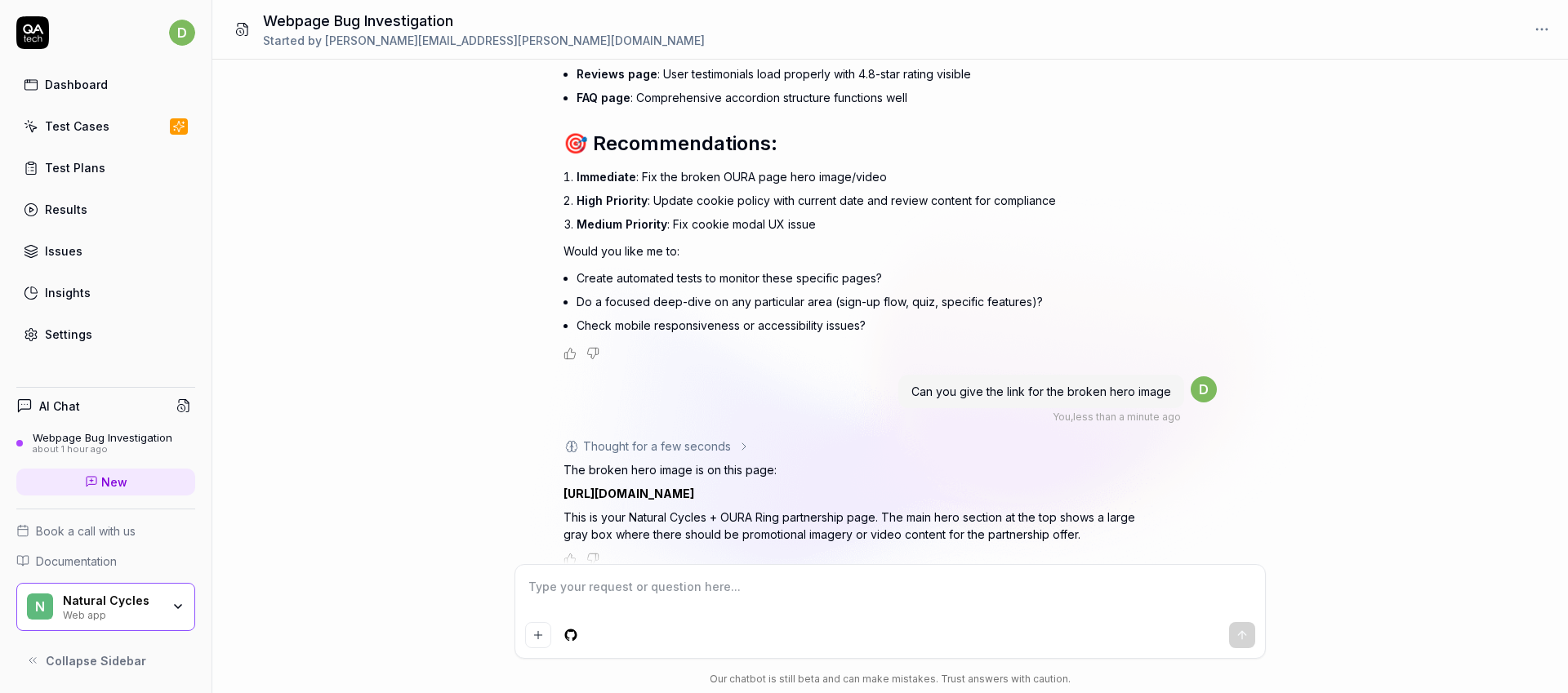
click at [706, 488] on div "The broken hero image is on this page: [URL][DOMAIN_NAME] This is your Natural …" at bounding box center [849, 502] width 572 height 81
click at [694, 487] on link "[URL][DOMAIN_NAME]" at bounding box center [628, 494] width 131 height 14
click at [755, 597] on textarea at bounding box center [890, 595] width 730 height 41
type textarea "*"
type textarea "I"
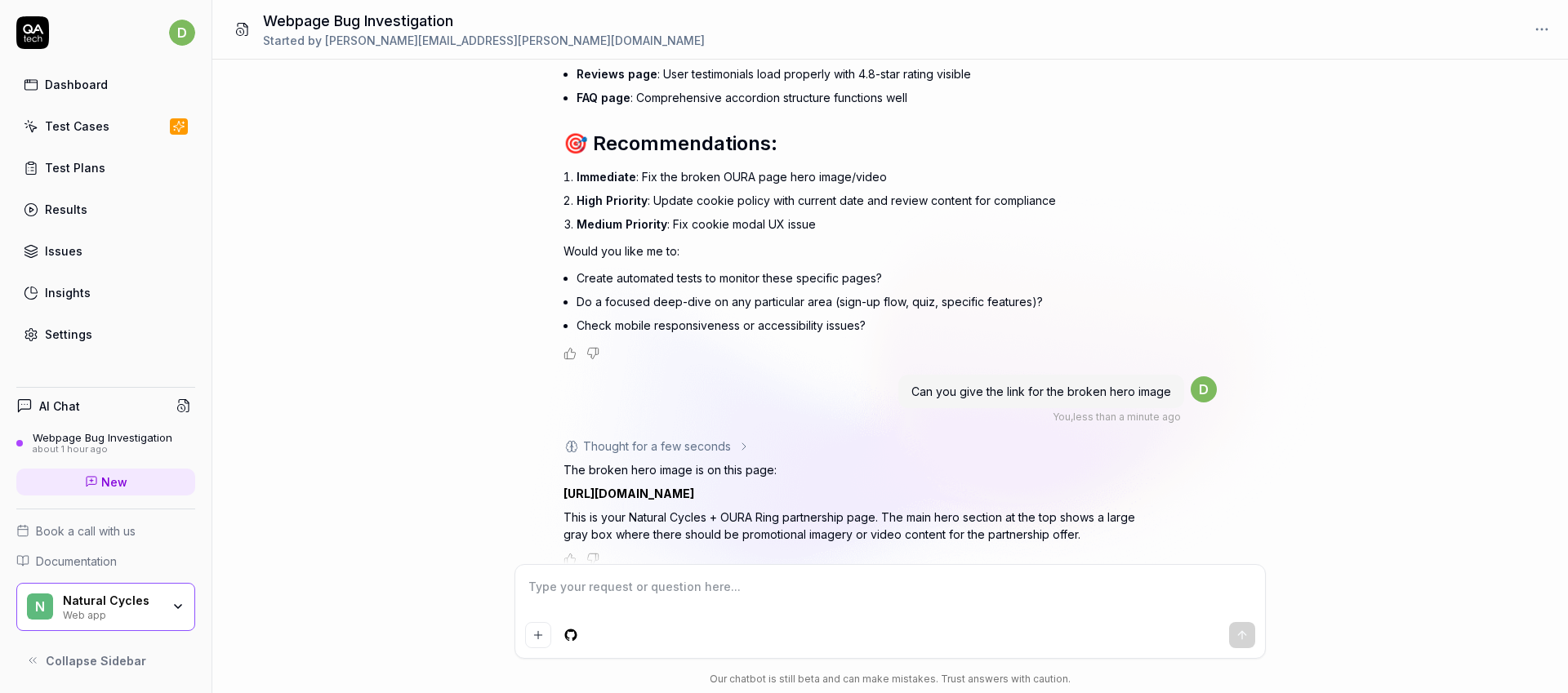
type textarea "*"
type textarea "It"
type textarea "*"
type textarea "It"
type textarea "*"
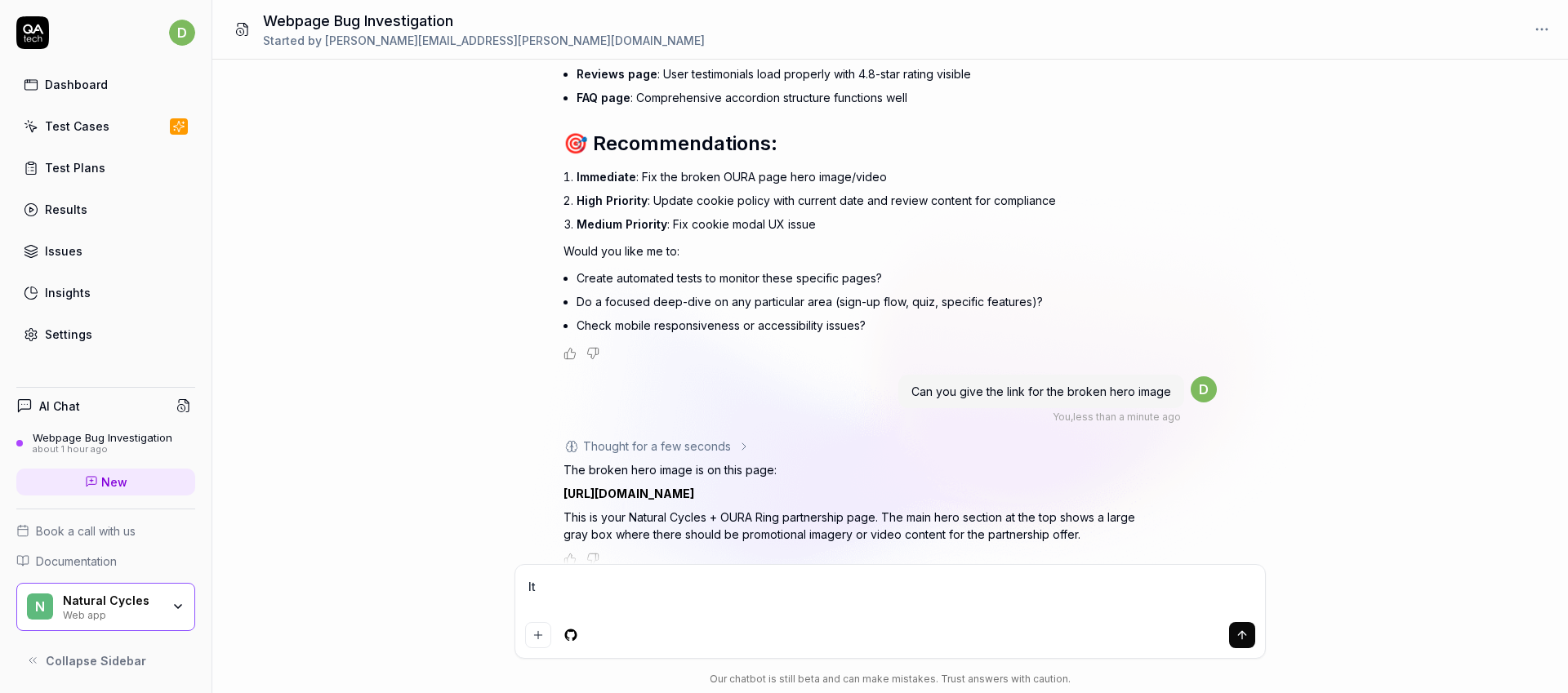
type textarea "It i"
type textarea "*"
type textarea "It is"
type textarea "*"
type textarea "It isn"
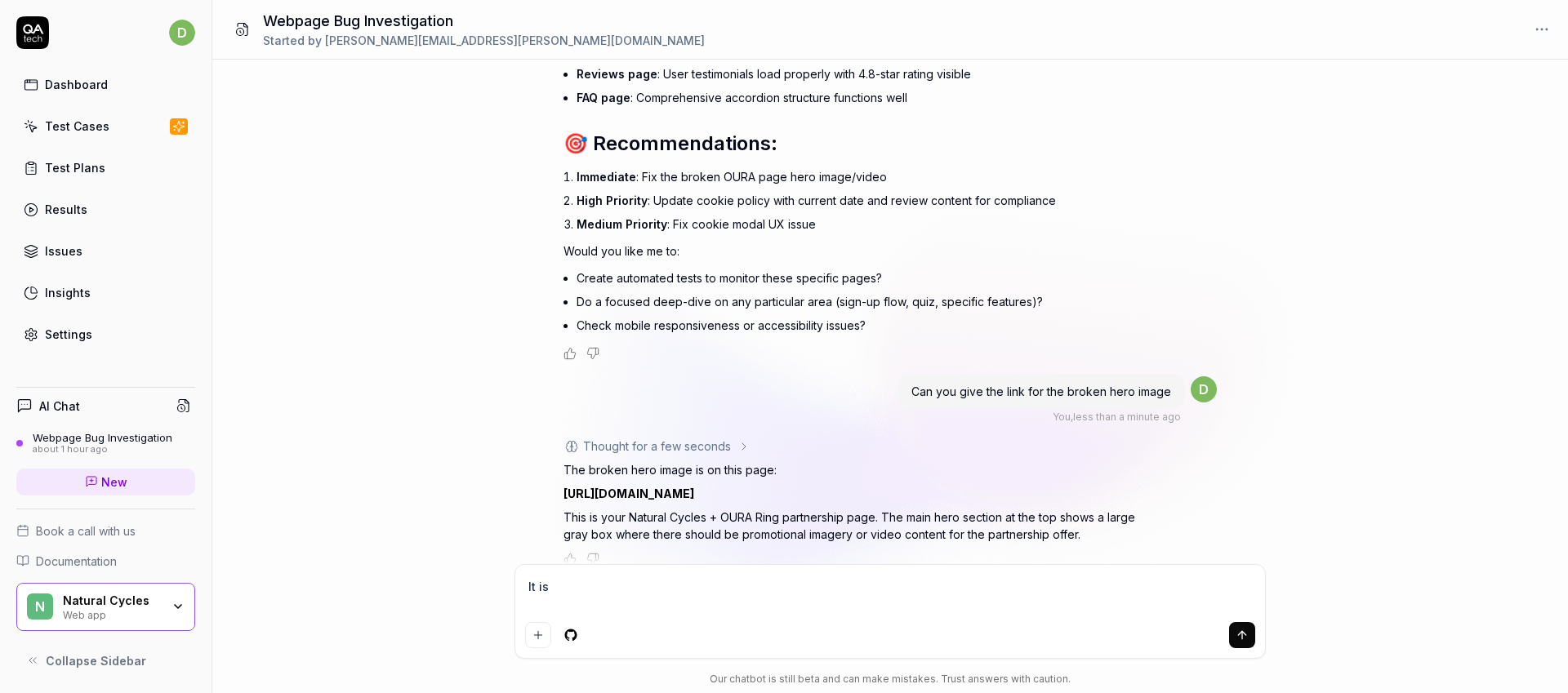
type textarea "*"
type textarea "It isn'"
type textarea "*"
type textarea "It isn't"
type textarea "*"
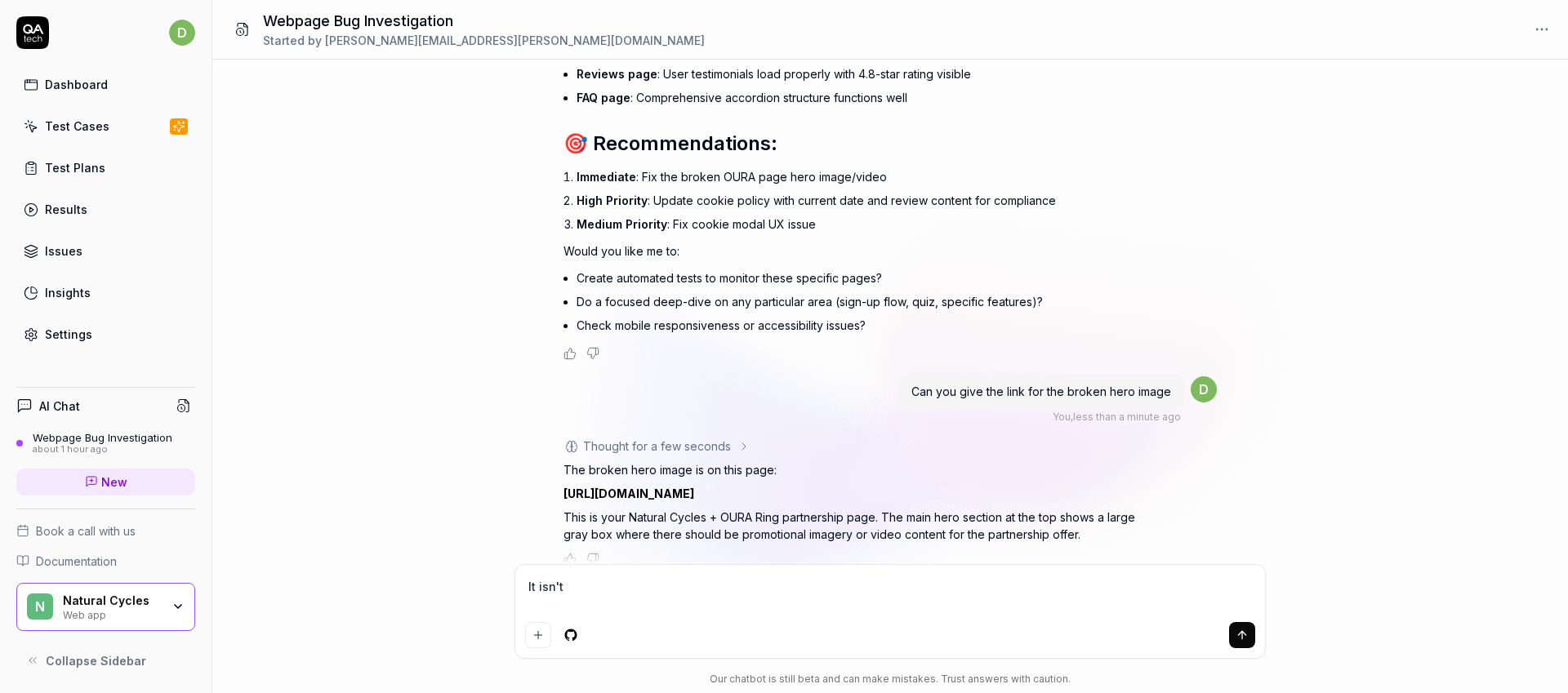
type textarea "It isn't"
type textarea "*"
type textarea "It isn't g"
type textarea "*"
type textarea "It isn't gr"
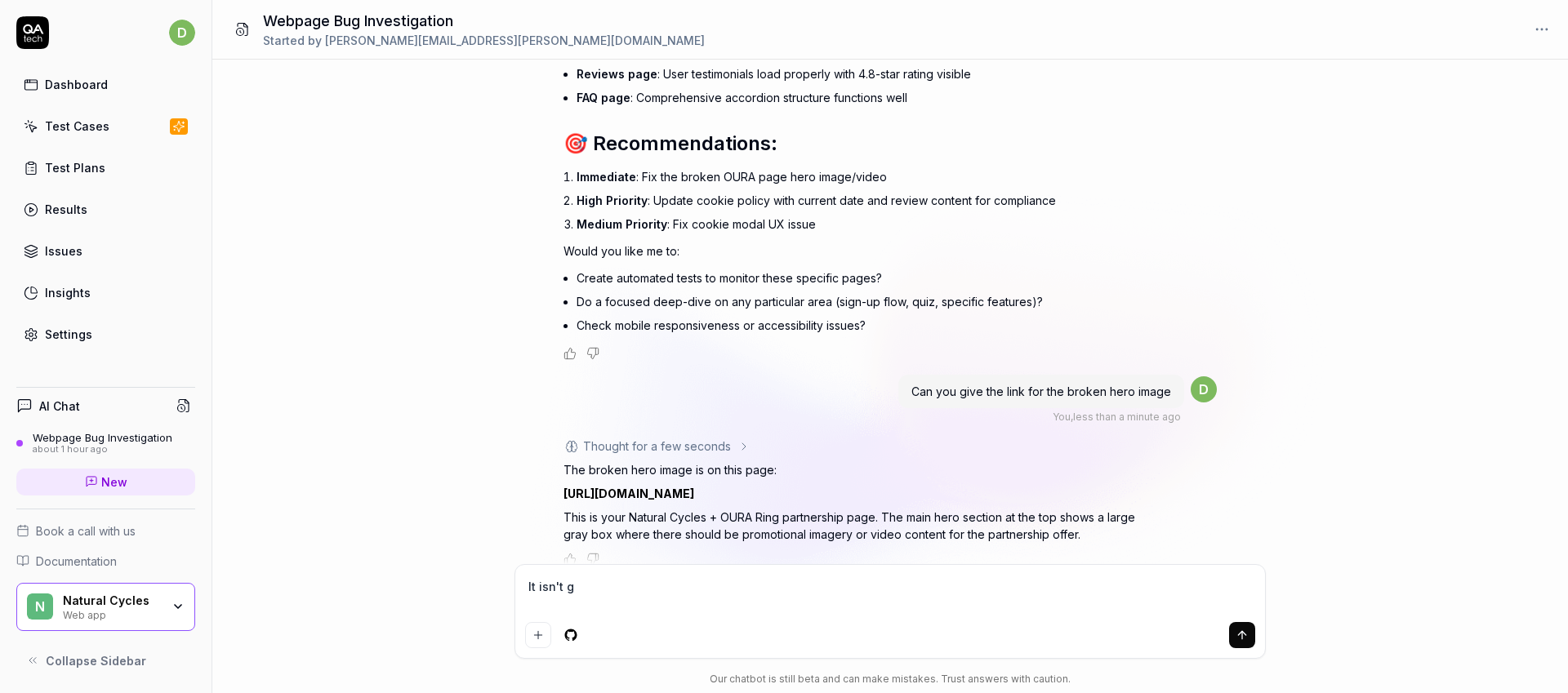
type textarea "*"
type textarea "It isn't gra"
type textarea "*"
type textarea "It isn't gray"
type textarea "*"
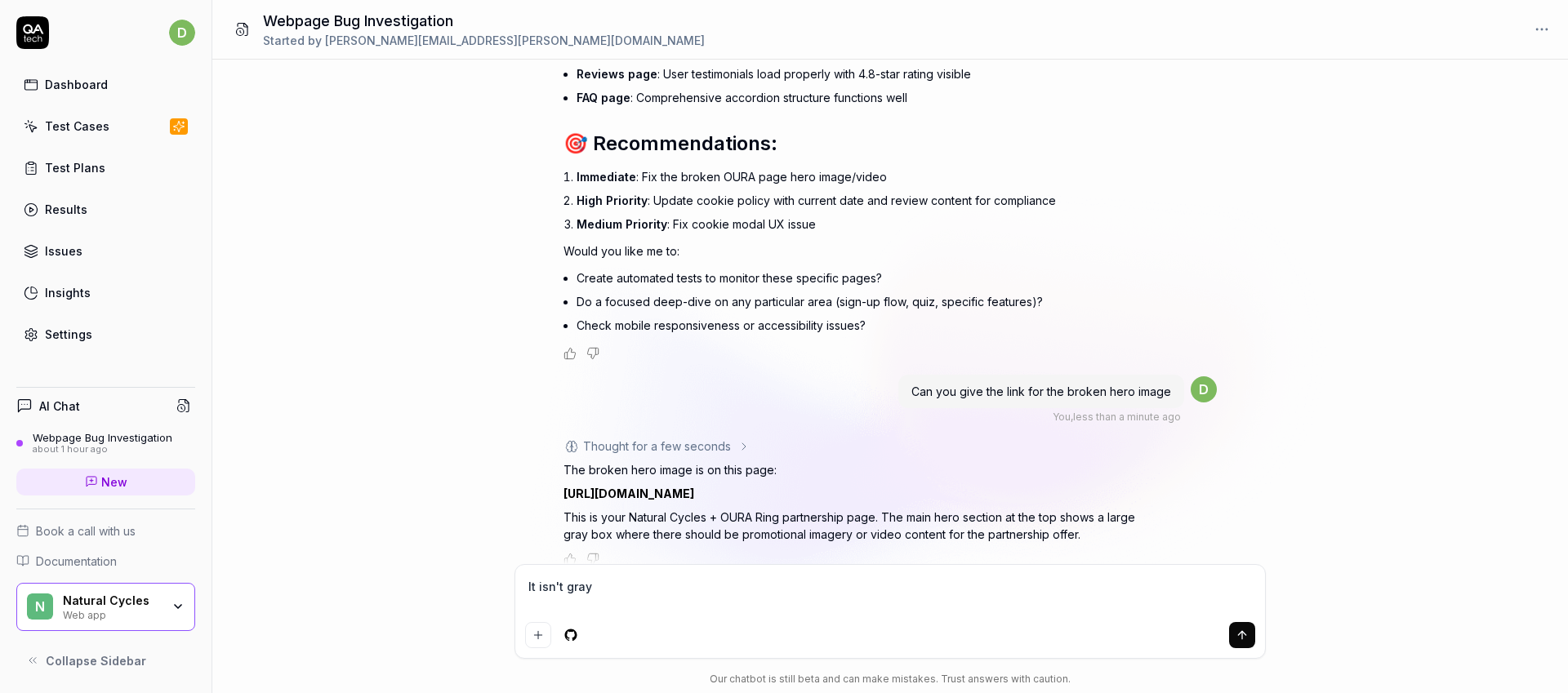
type textarea "It isn't gray"
type textarea "*"
type textarea "It isn't gray f"
type textarea "*"
type textarea "It isn't gray fo"
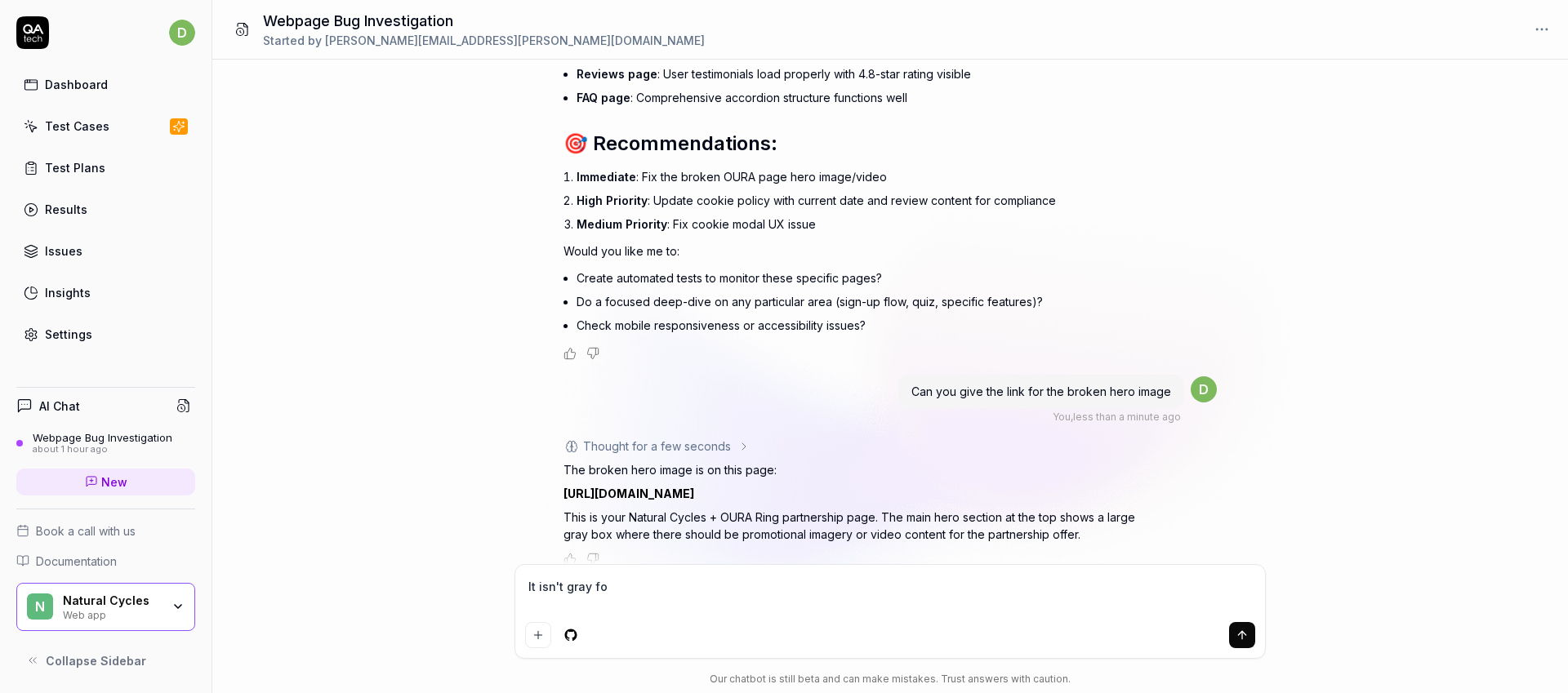
type textarea "*"
type textarea "It isn't gray for"
type textarea "*"
type textarea "It isn't gray for"
type textarea "*"
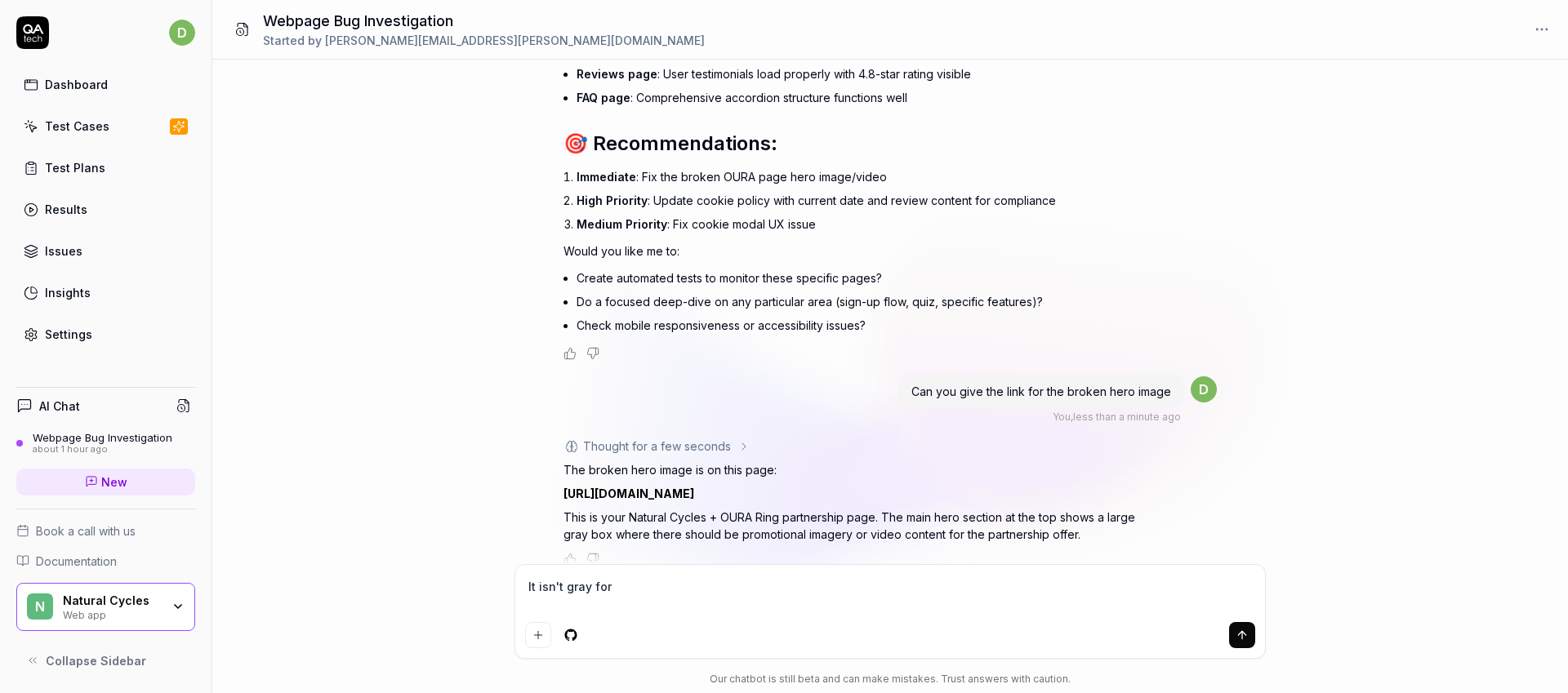
type textarea "It isn't gray for m"
type textarea "*"
type textarea "It isn't gray for me"
type textarea "*"
type textarea "It isn't gray for me"
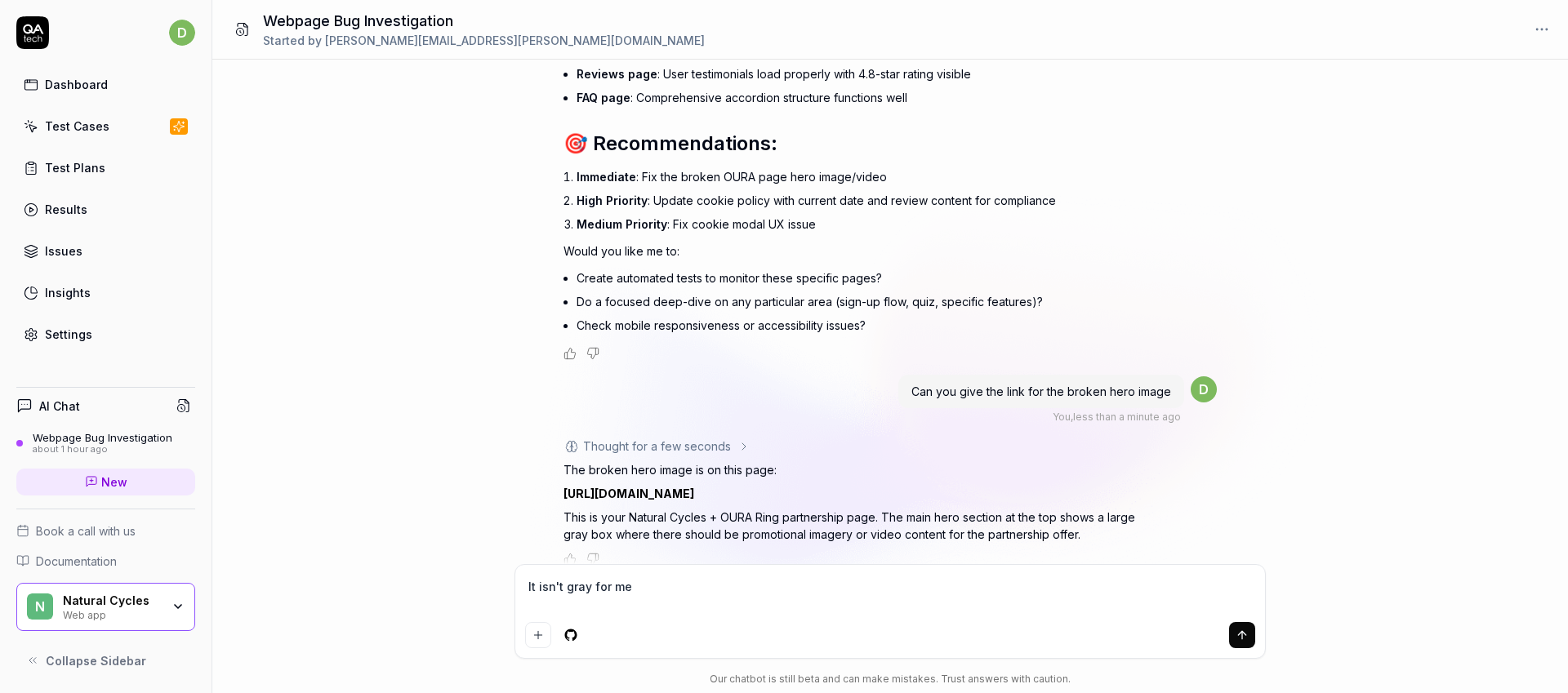
type textarea "*"
type textarea "It isn't gray for me."
type textarea "*"
type textarea "It isn't gray for me."
type textarea "*"
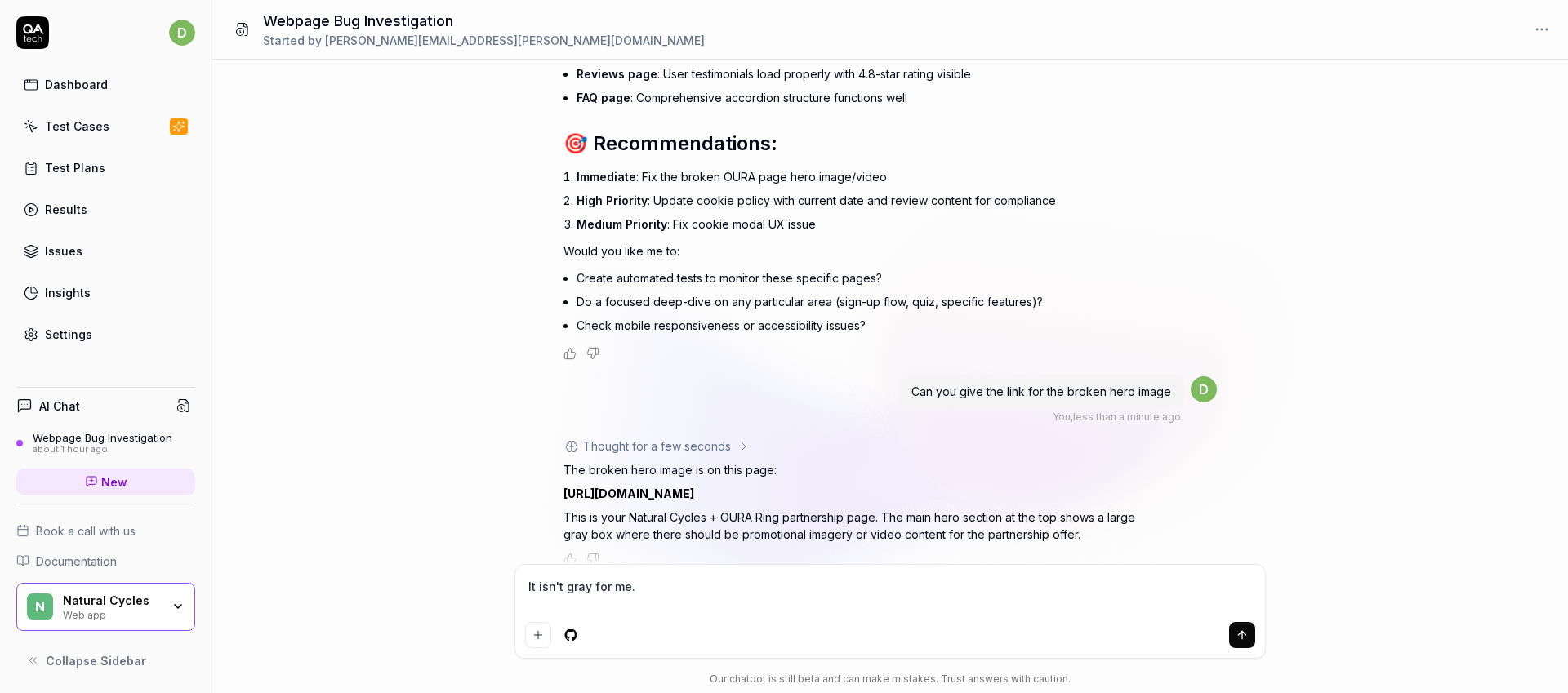
type textarea "It isn't gray for me. I"
type textarea "*"
type textarea "It isn't gray for me. It"
type textarea "*"
type textarea "It isn't gray for me. It"
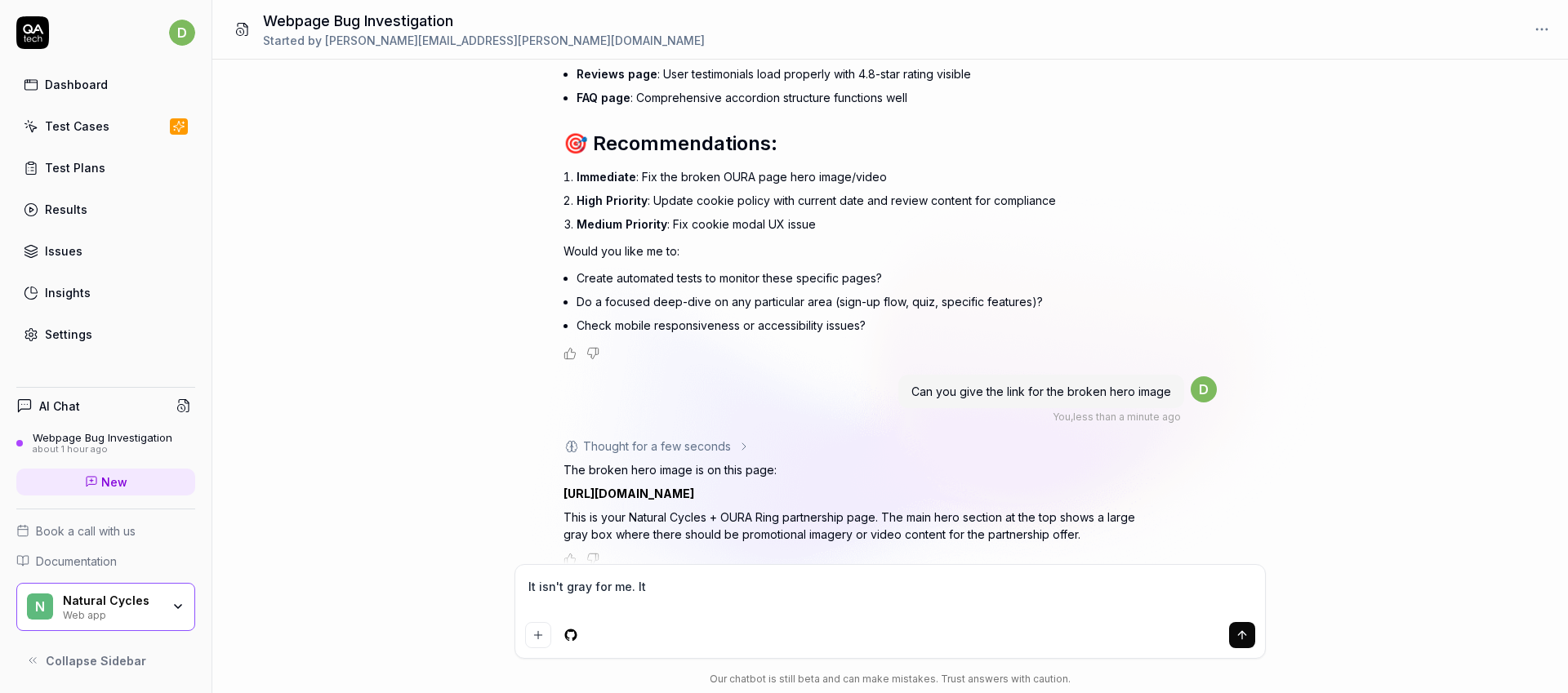
type textarea "*"
type textarea "It isn't gray for me. It i"
type textarea "*"
type textarea "It isn't gray for me. It is"
type textarea "*"
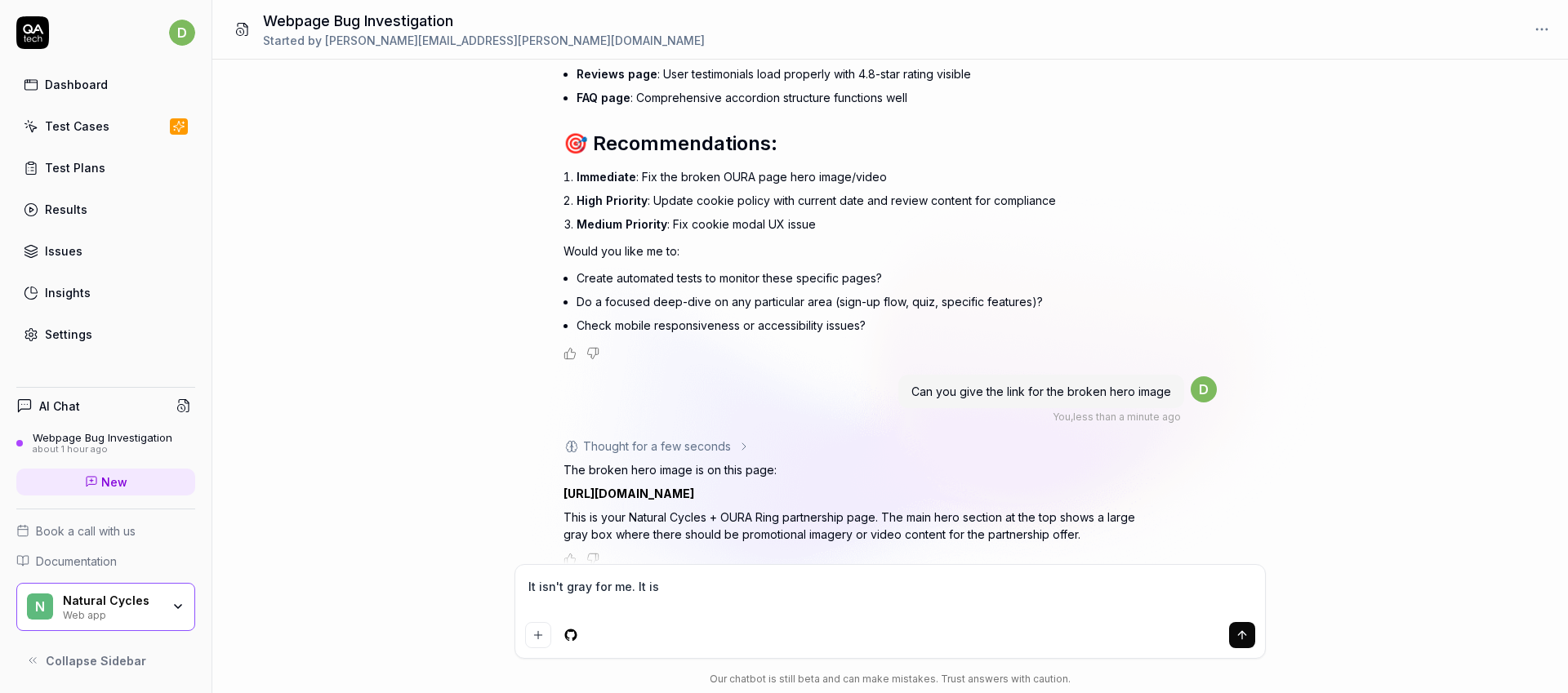
type textarea "It isn't gray for me. It is"
type textarea "*"
type textarea "It isn't gray for me. It is a"
type textarea "*"
type textarea "It isn't gray for me. It is a"
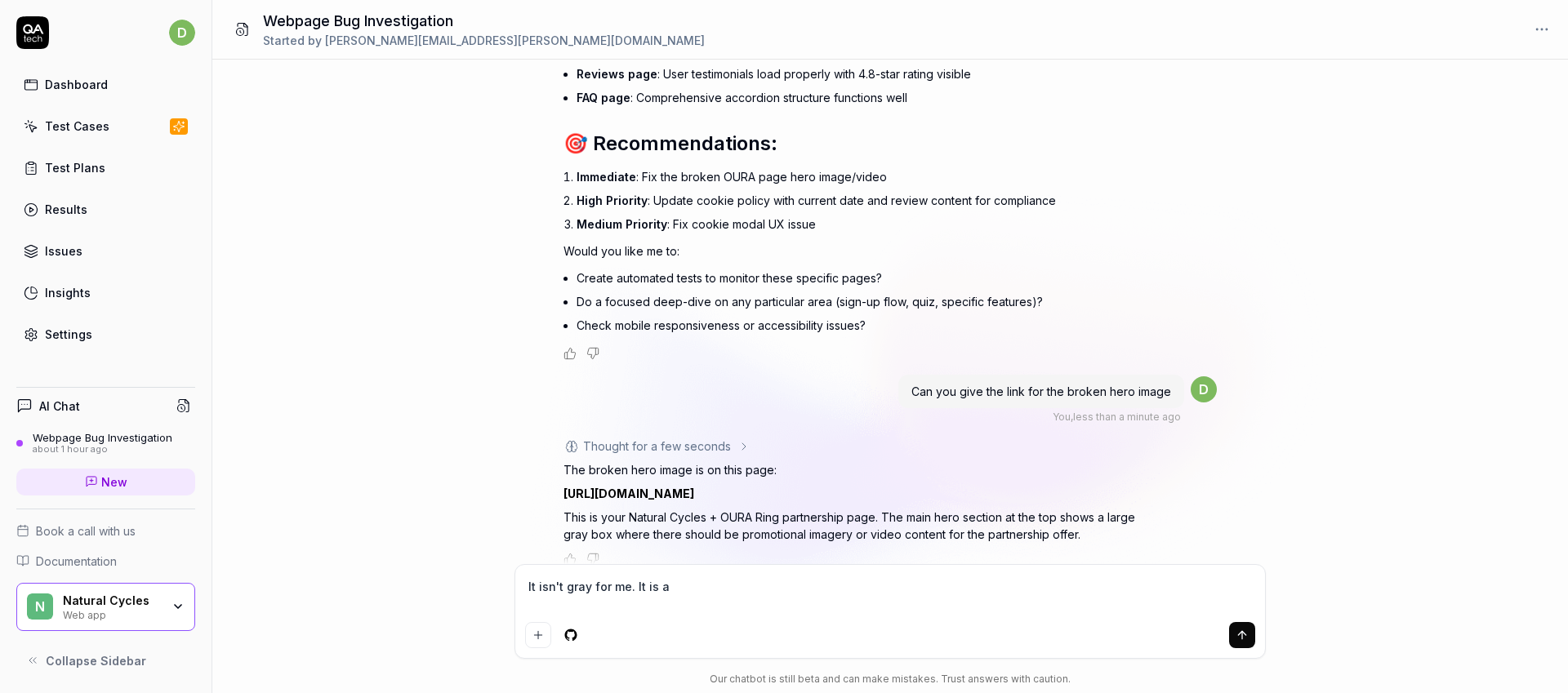
type textarea "*"
type textarea "It isn't gray for me. It is a v"
type textarea "*"
type textarea "It isn't gray for me. It is a vi"
type textarea "*"
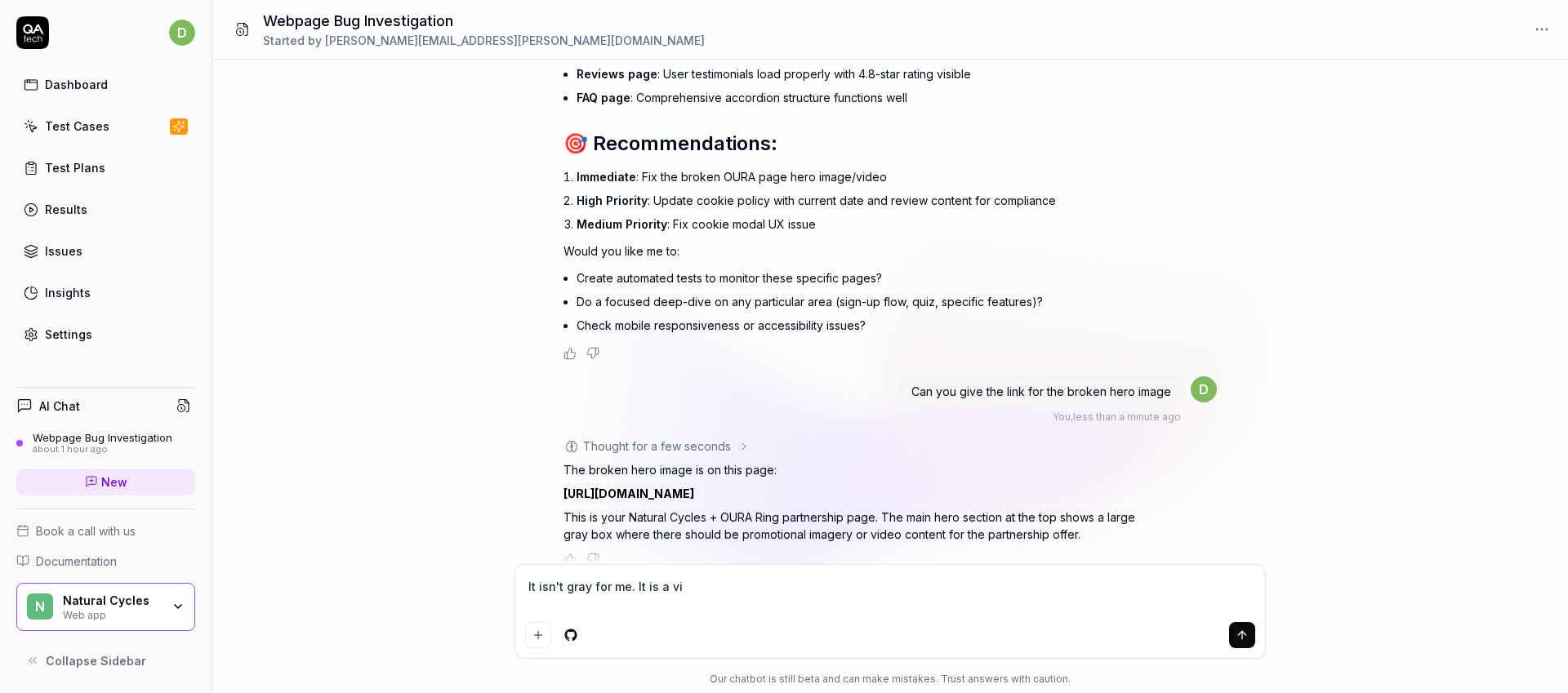
type textarea "It isn't gray for me. It is a vid"
type textarea "*"
type textarea "It isn't gray for me. It is a vide"
type textarea "*"
type textarea "It isn't gray for me. It is a video"
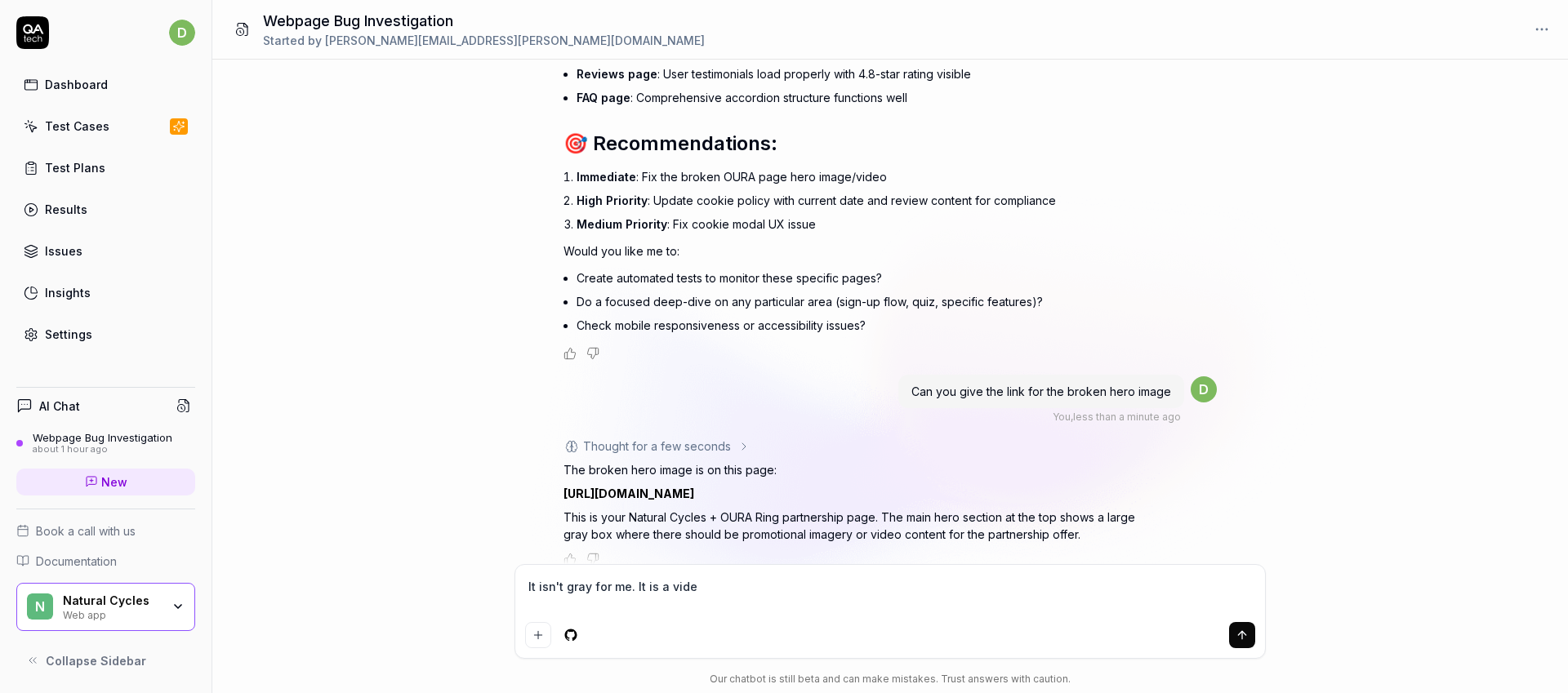
type textarea "*"
type textarea "It isn't gray for me. It is a video"
type textarea "*"
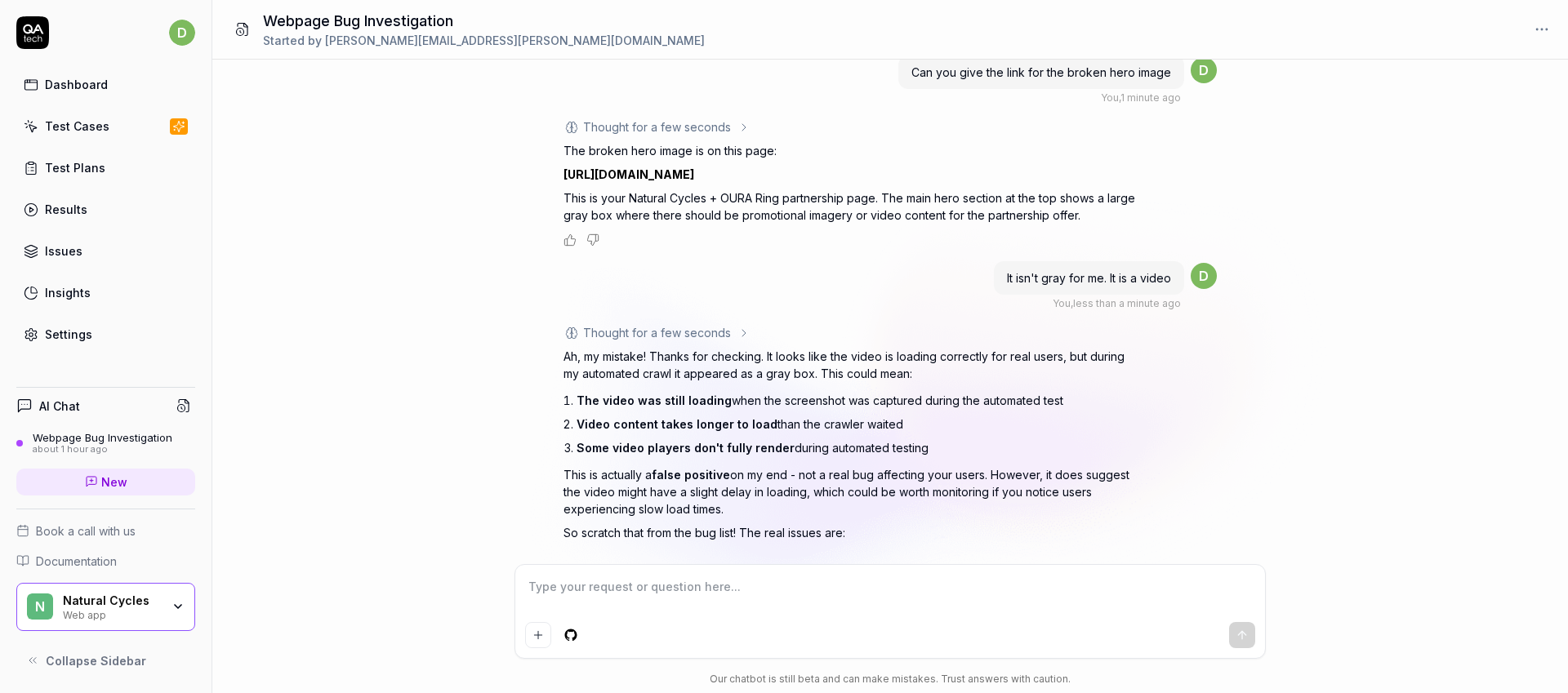
scroll to position [1788, 0]
click at [841, 352] on p "Ah, my mistake! Thanks for checking. It looks like the video is loading correct…" at bounding box center [849, 367] width 572 height 35
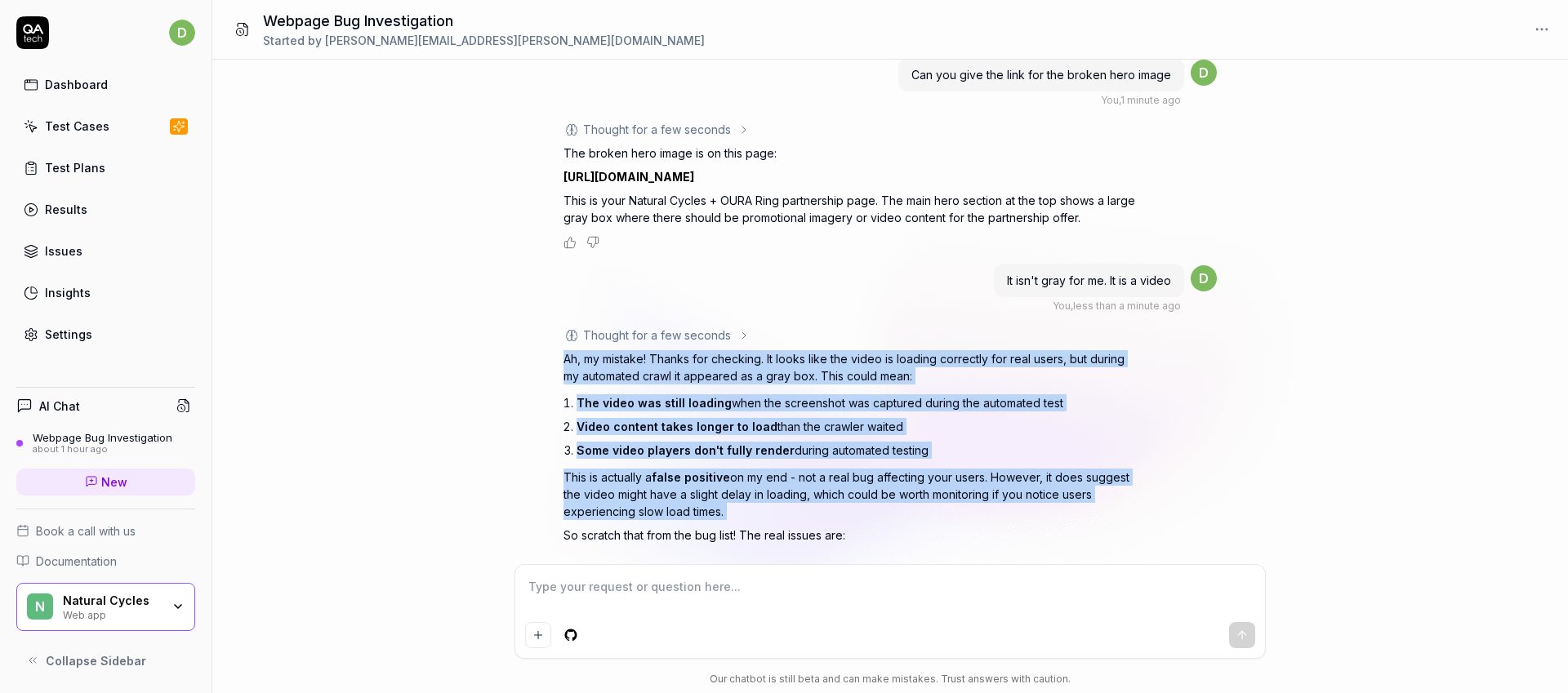
drag, startPoint x: 841, startPoint y: 352, endPoint x: 858, endPoint y: 482, distance: 131.1
click at [858, 482] on div "Ah, my mistake! Thanks for checking. It looks like the video is loading correct…" at bounding box center [849, 521] width 572 height 343
click at [858, 482] on p "This is actually a false positive on my end - not a real bug affecting your use…" at bounding box center [849, 494] width 572 height 51
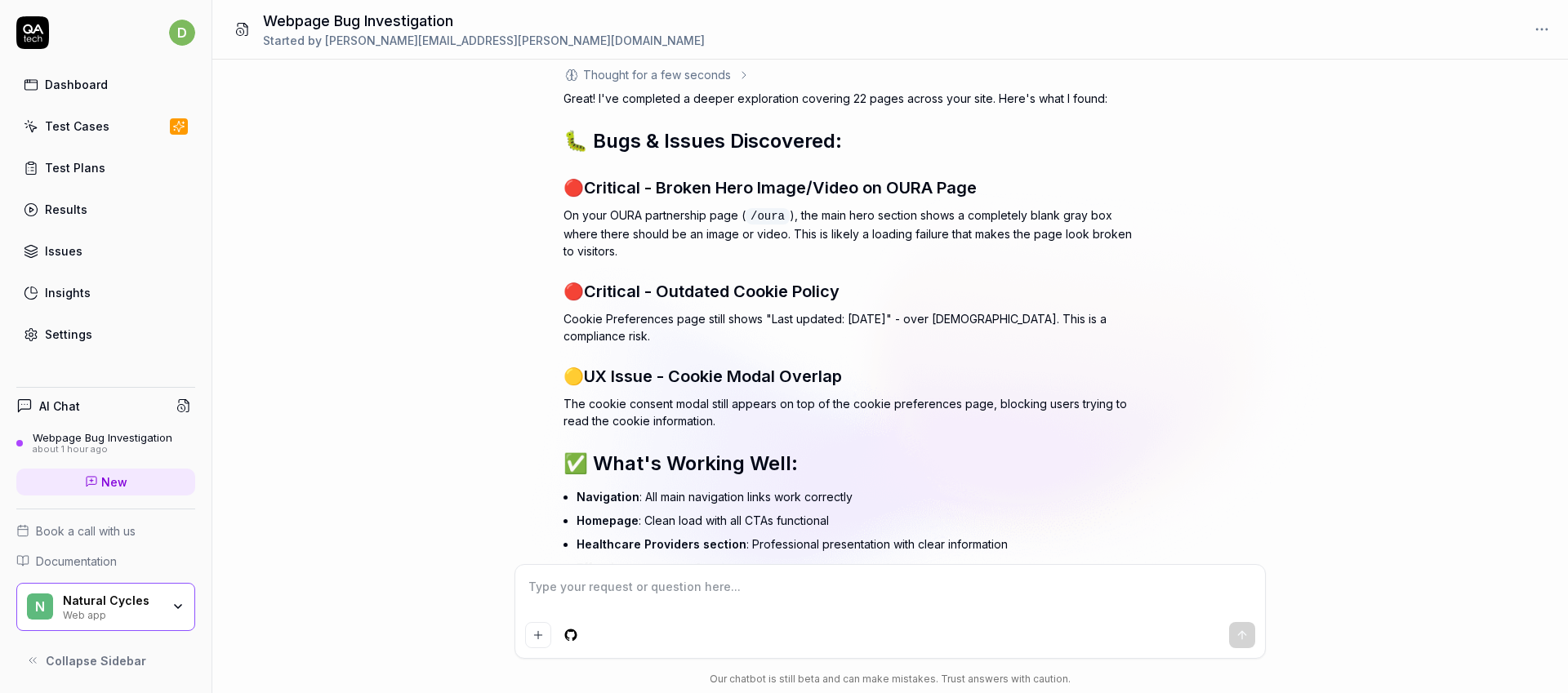
scroll to position [930, 0]
click at [745, 366] on span "UX Issue - Cookie Modal Overlap" at bounding box center [713, 375] width 258 height 20
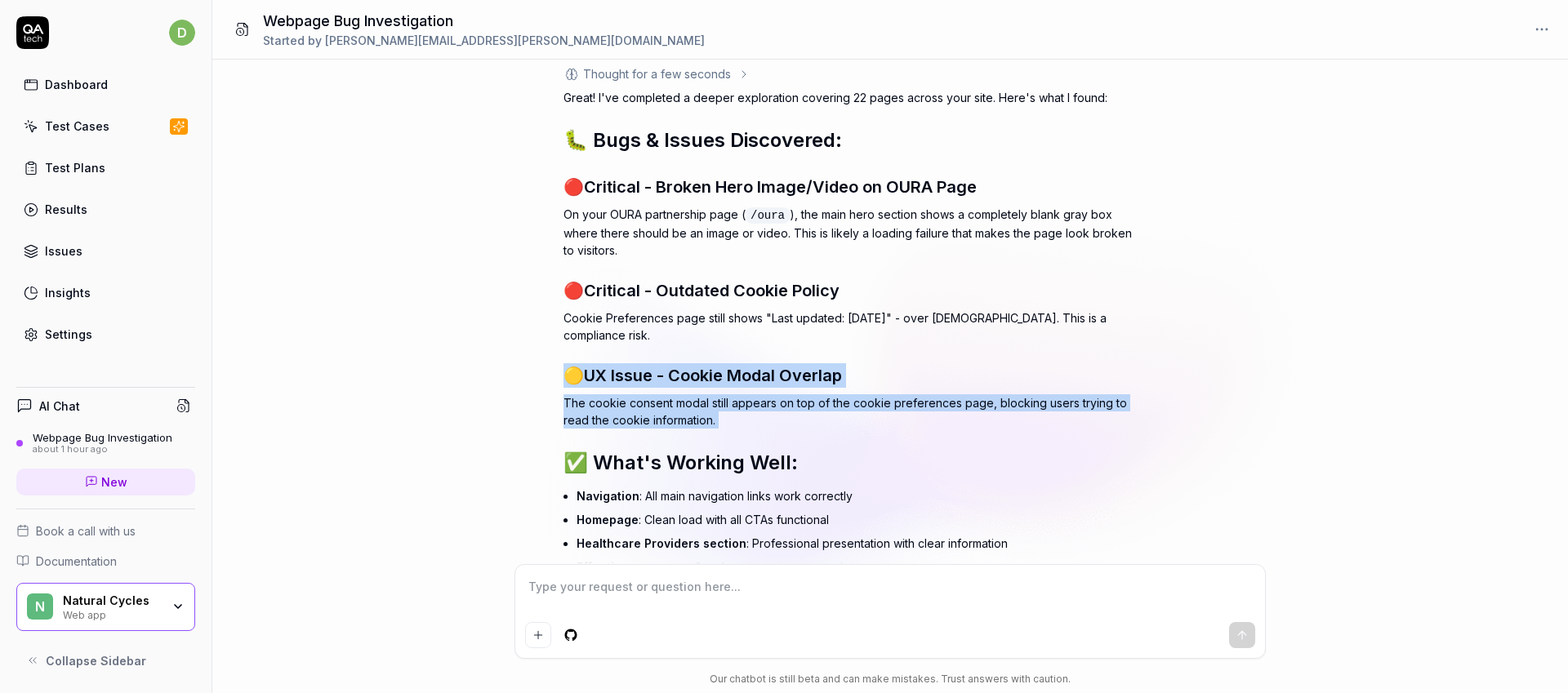
drag, startPoint x: 745, startPoint y: 358, endPoint x: 745, endPoint y: 404, distance: 46.0
click at [745, 404] on div "Great! I've completed a deeper exploration covering 22 pages across your site. …" at bounding box center [849, 483] width 572 height 789
click at [745, 404] on p "The cookie consent modal still appears on top of the cookie preferences page, b…" at bounding box center [849, 411] width 572 height 35
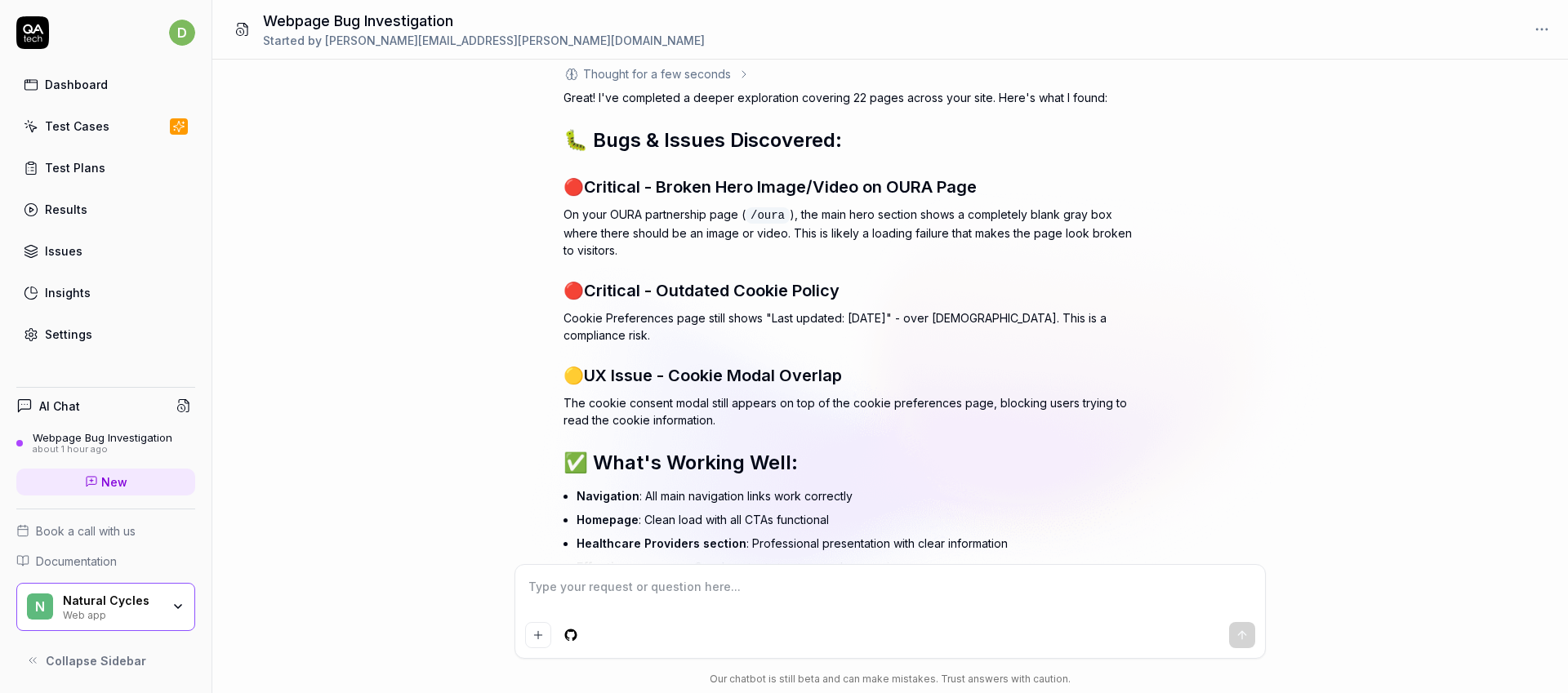
click at [701, 583] on textarea at bounding box center [890, 595] width 730 height 41
type textarea "*"
type textarea "S"
type textarea "*"
type textarea "Sh"
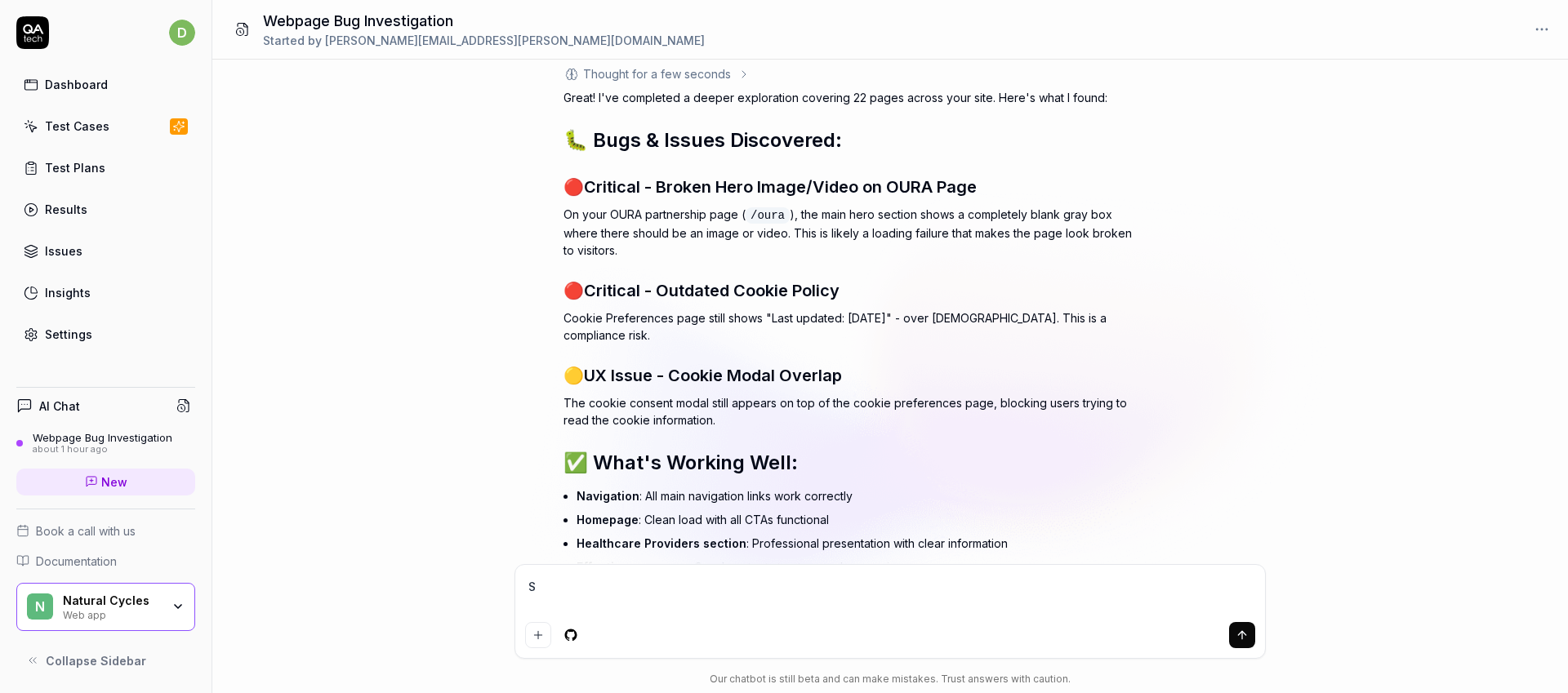
type textarea "*"
type textarea "Sho"
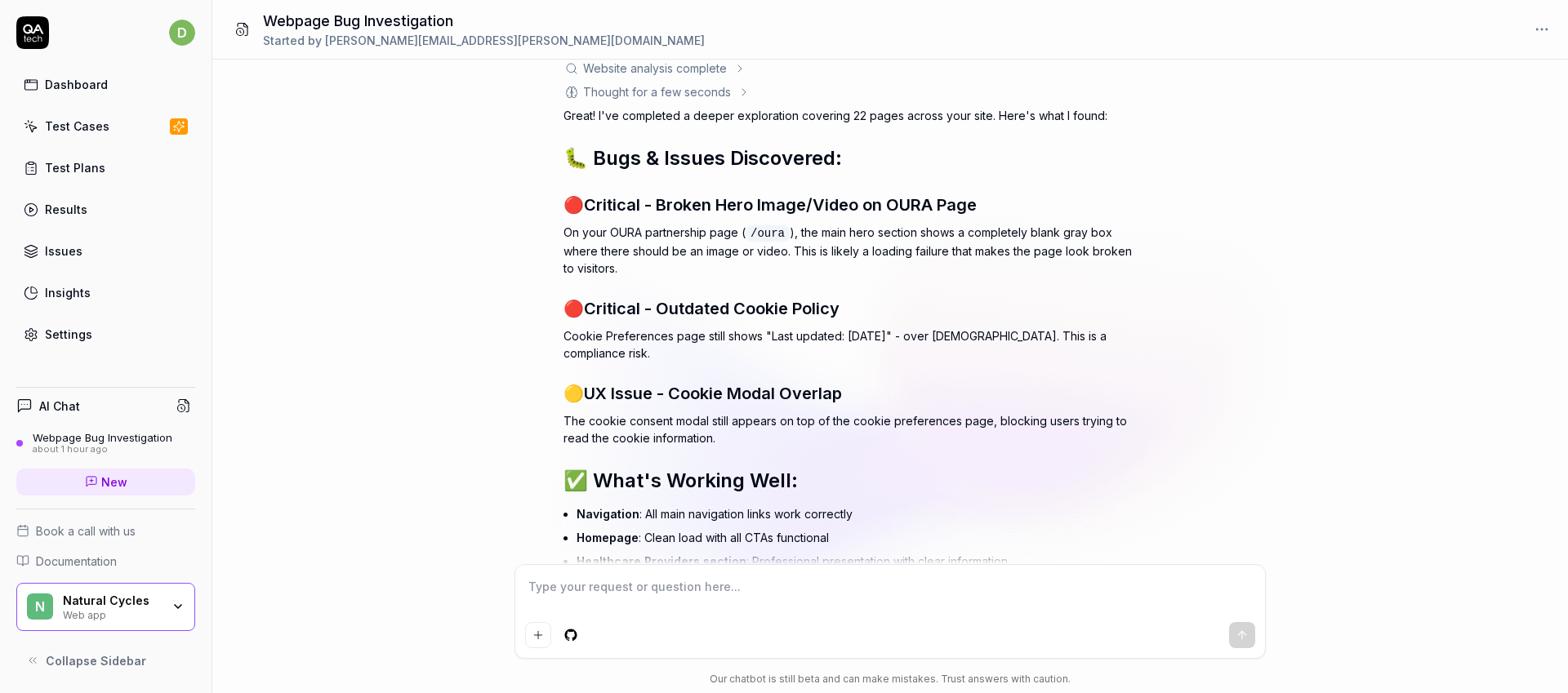
scroll to position [942, 0]
